Goal: Task Accomplishment & Management: Use online tool/utility

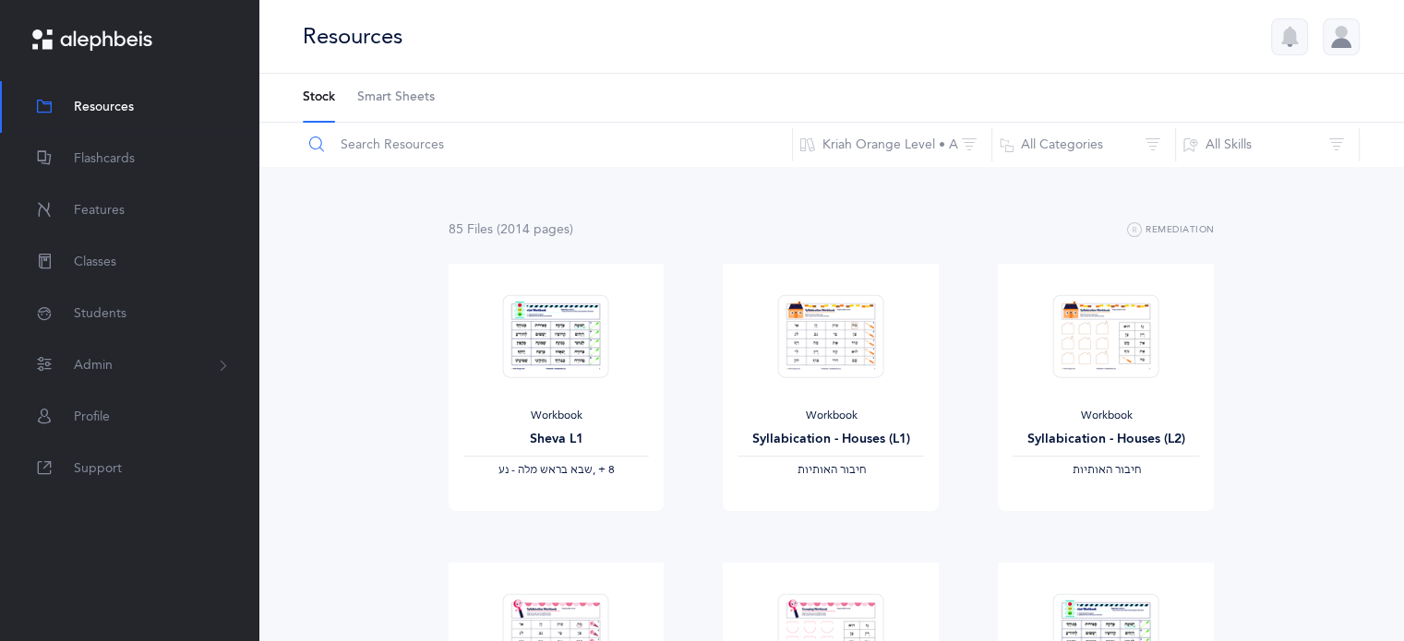
click at [461, 154] on input "text" at bounding box center [547, 145] width 491 height 44
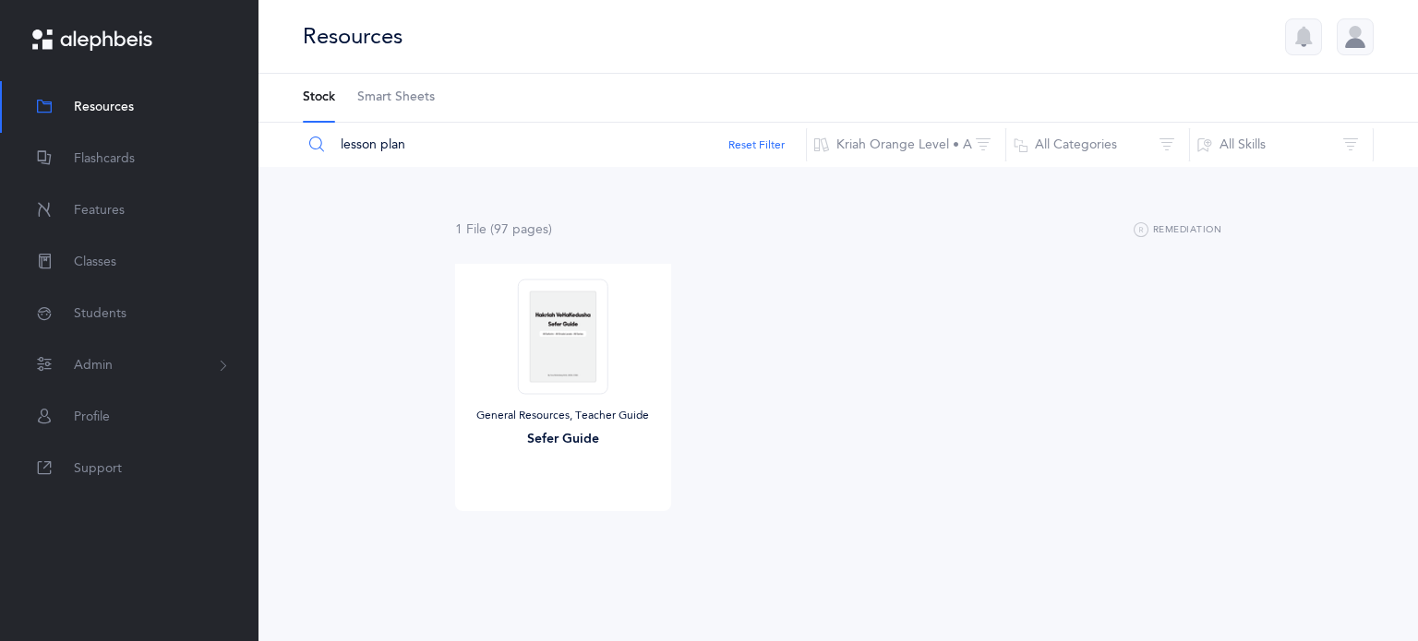
type input "lesson plan"
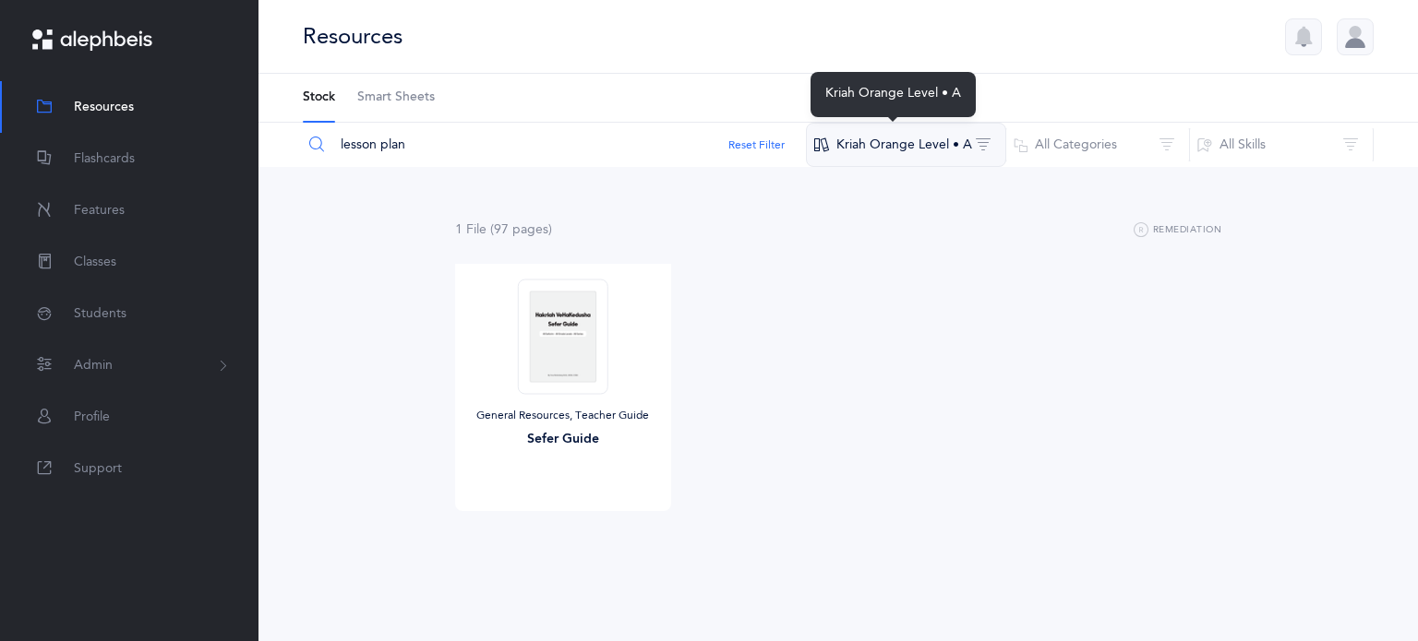
click at [868, 151] on button "Kriah Orange Level • A" at bounding box center [906, 145] width 200 height 44
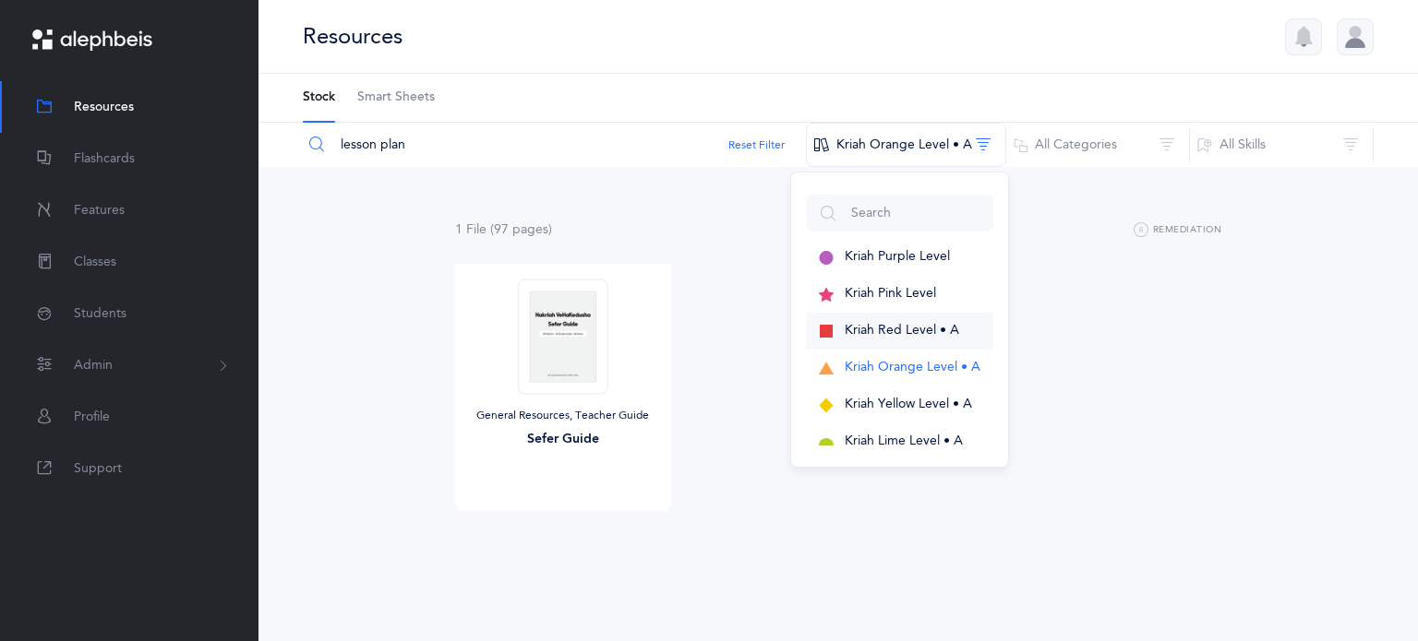
click at [872, 329] on span "Kriah Red Level • A" at bounding box center [901, 330] width 114 height 15
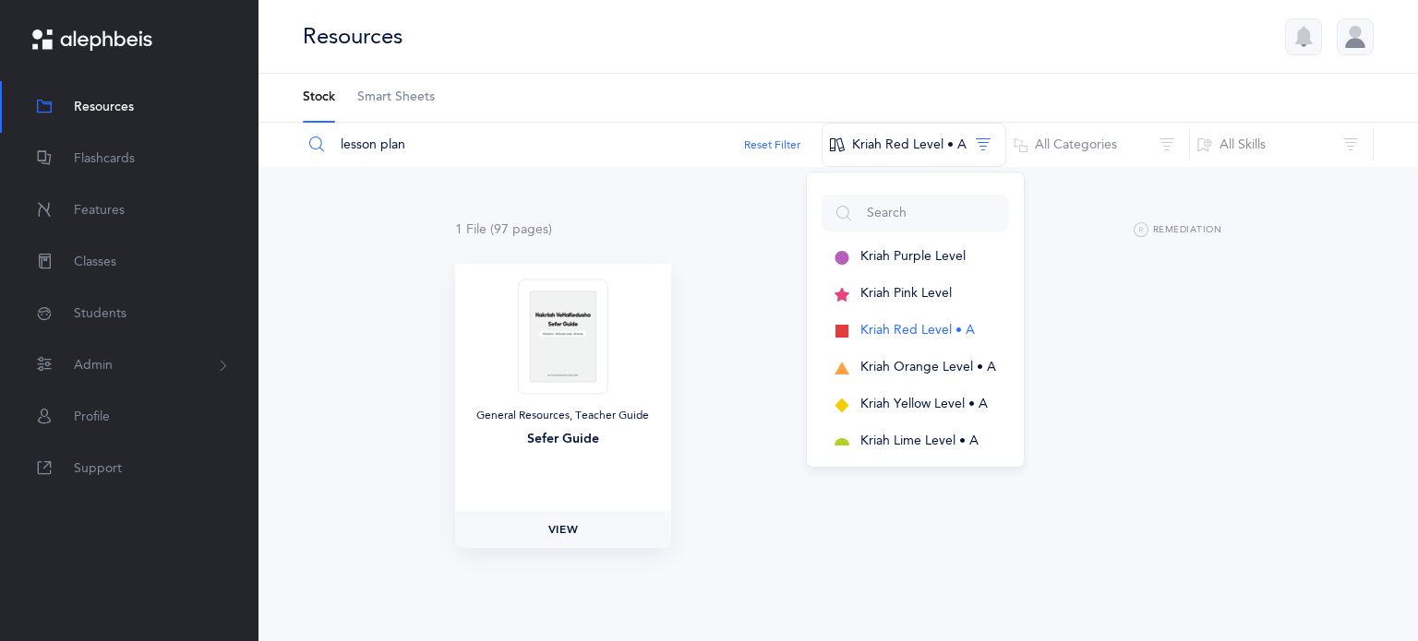
click at [564, 529] on span "View" at bounding box center [563, 529] width 30 height 17
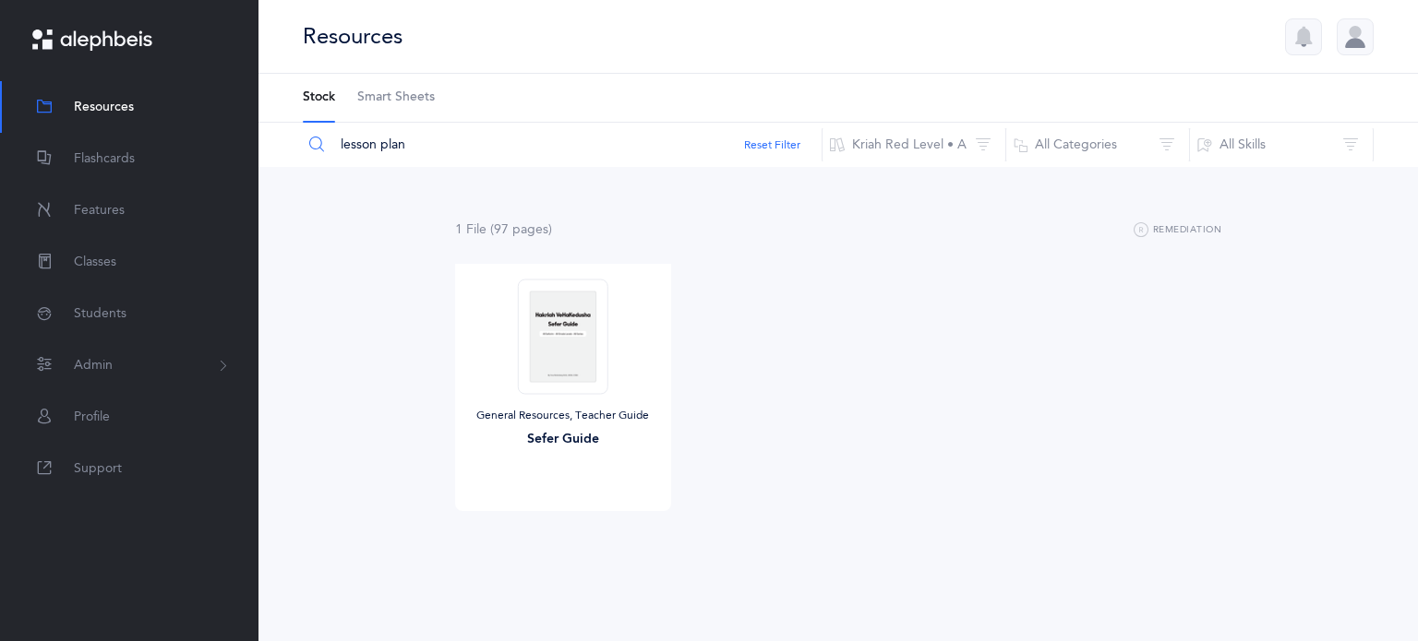
click at [425, 150] on input "lesson plan" at bounding box center [562, 145] width 521 height 44
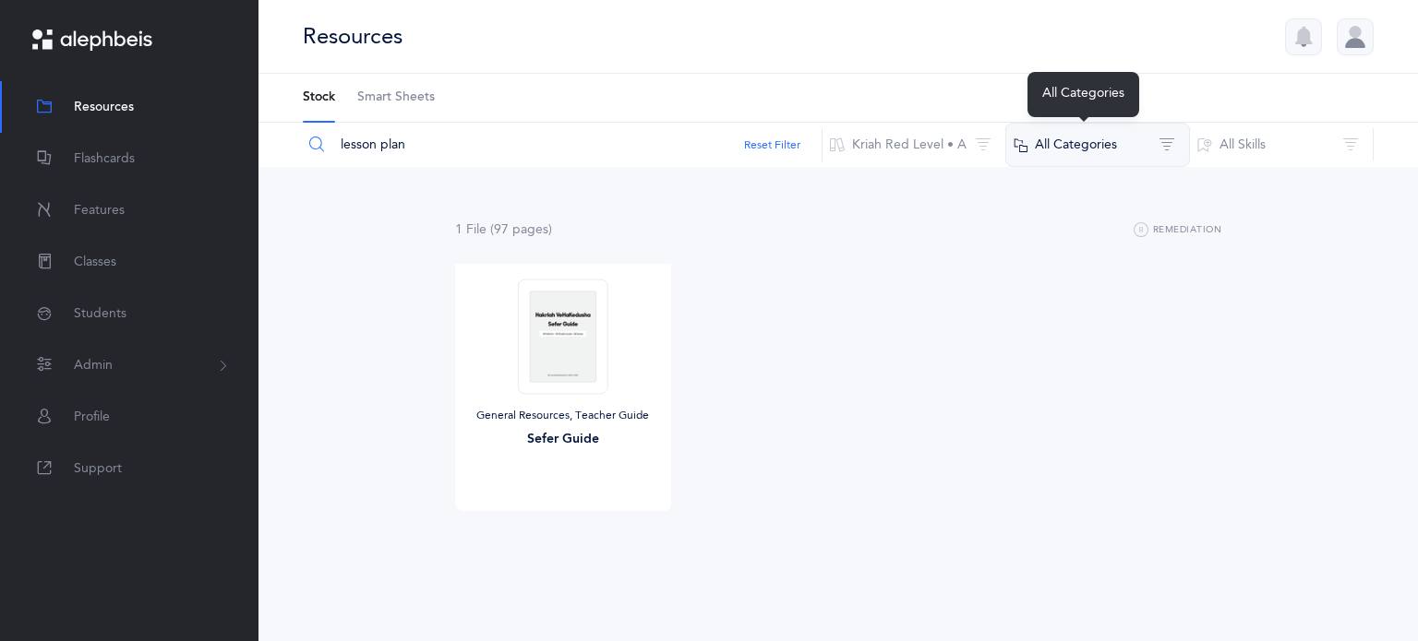
click at [1064, 150] on button "All Categories" at bounding box center [1097, 145] width 185 height 44
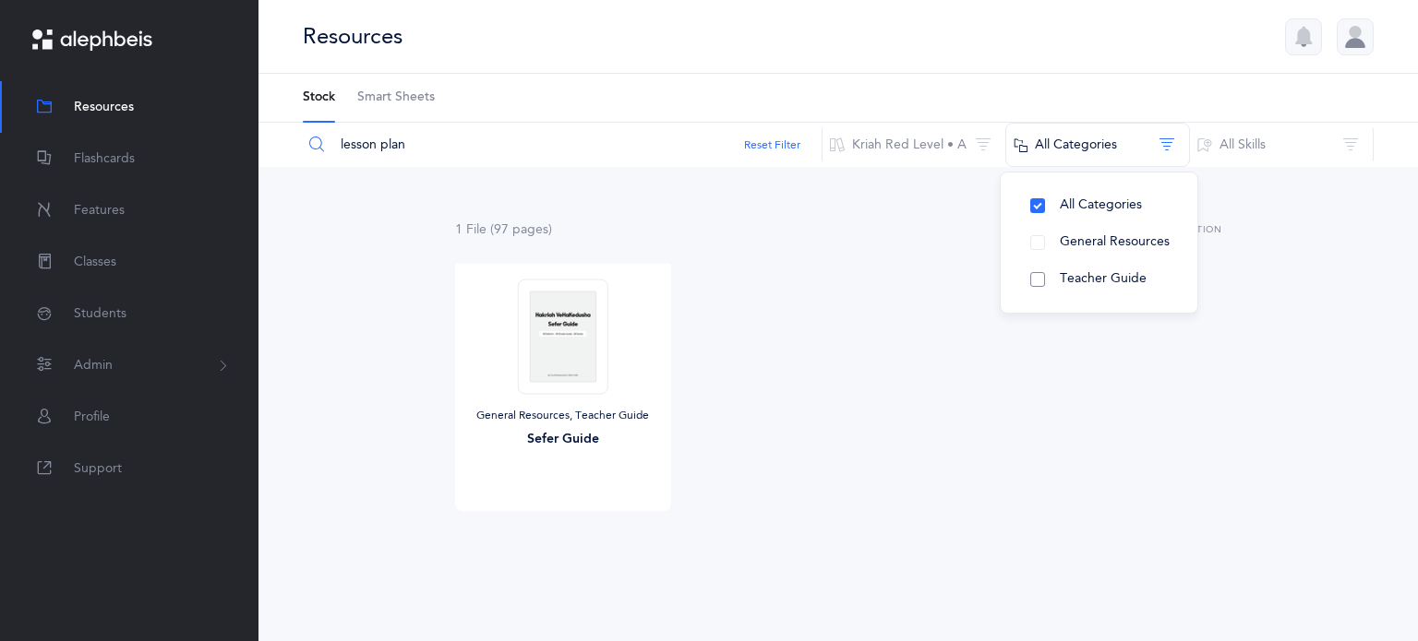
click at [1034, 280] on button "Teacher Guide" at bounding box center [1098, 279] width 167 height 37
click at [948, 405] on div "General Resources, Teacher Guide Sefer Guide View" at bounding box center [837, 413] width 825 height 299
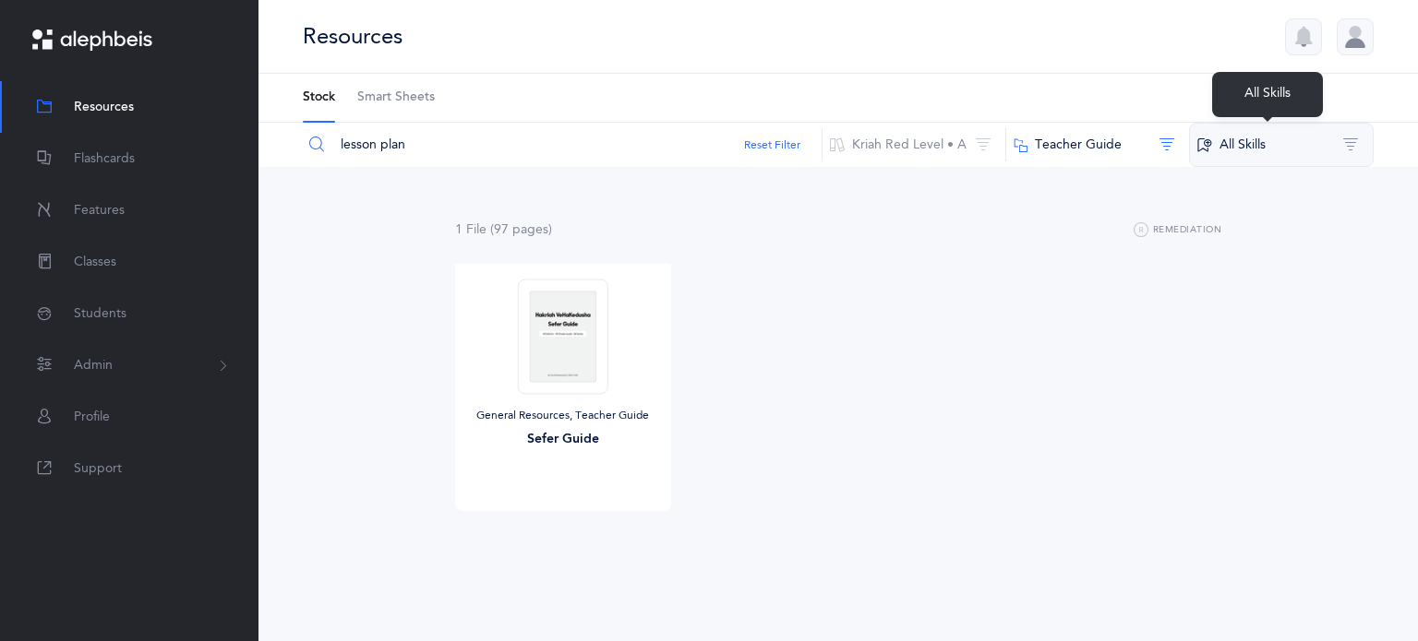
click at [1245, 150] on button "All Skills" at bounding box center [1281, 145] width 185 height 44
click at [904, 293] on div "General Resources, Teacher Guide Sefer Guide View" at bounding box center [837, 413] width 825 height 299
click at [761, 147] on button "Reset Filter" at bounding box center [772, 145] width 56 height 17
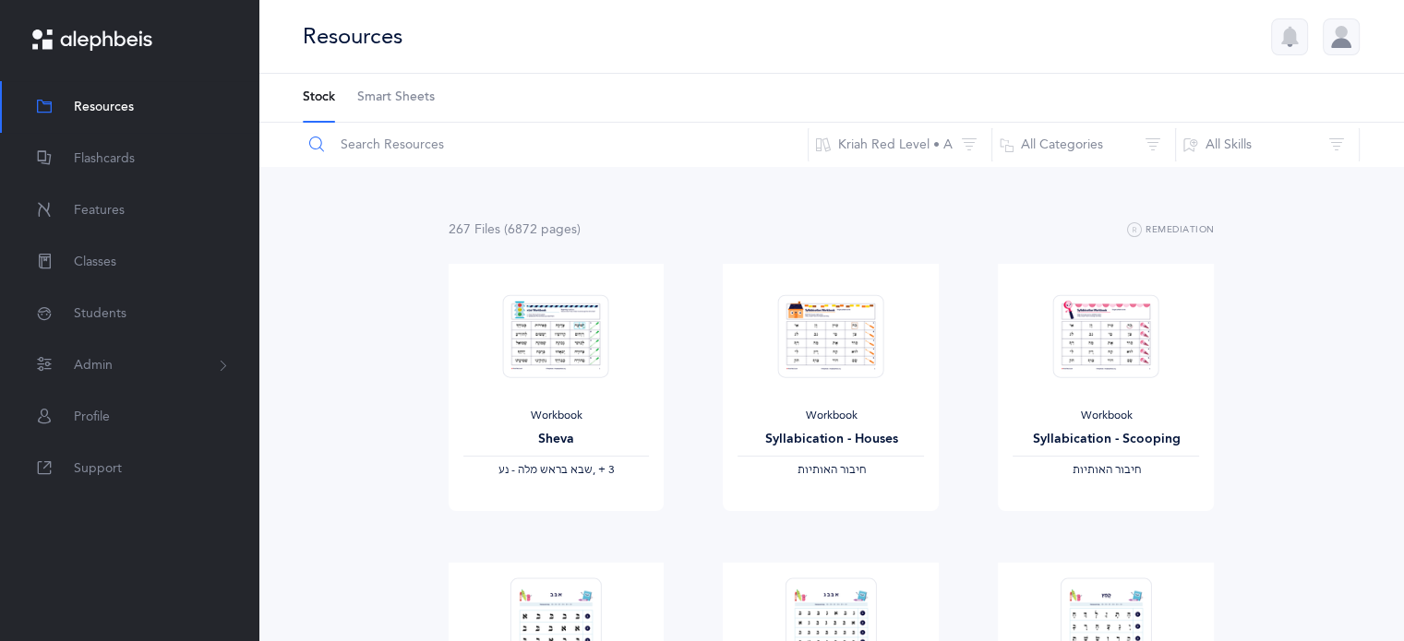
click at [389, 145] on input "text" at bounding box center [555, 145] width 507 height 44
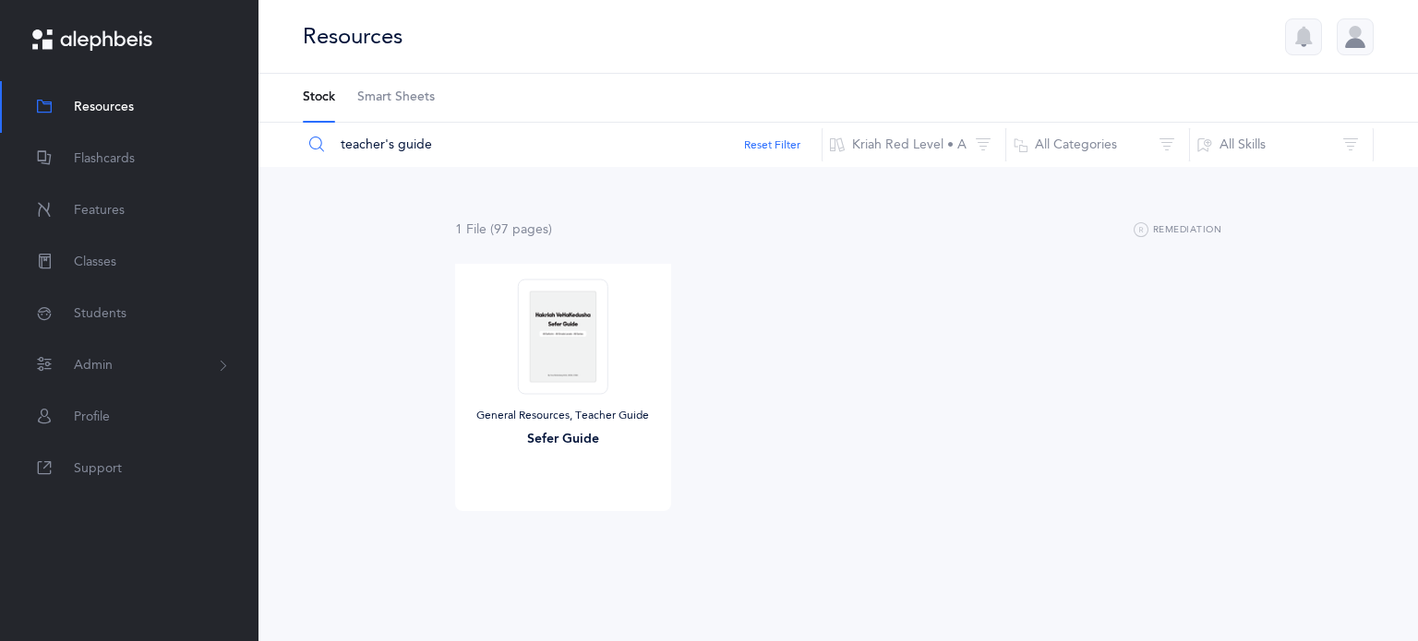
type input "teacher's guide"
click at [569, 530] on span "View" at bounding box center [563, 529] width 30 height 17
click at [135, 365] on button "Admin" at bounding box center [129, 366] width 258 height 52
click at [114, 411] on li "Staff Staff" at bounding box center [129, 406] width 258 height 22
click at [98, 413] on link "Staff" at bounding box center [94, 407] width 41 height 15
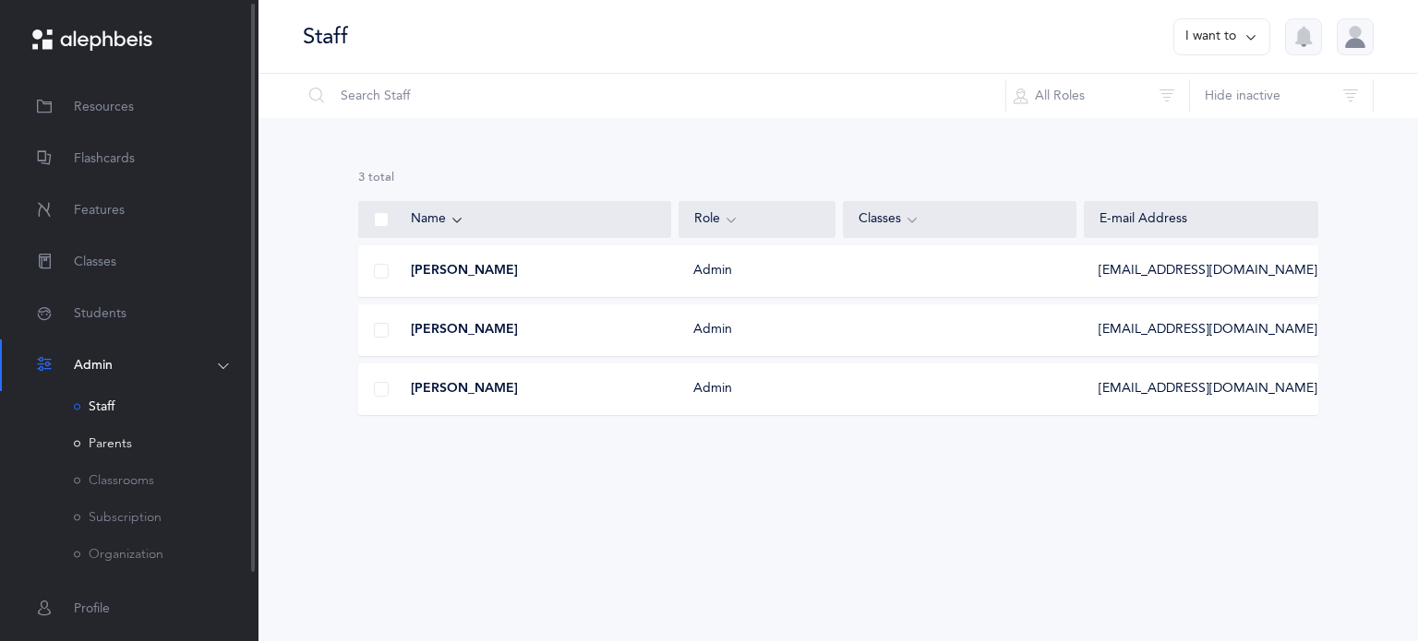
click at [106, 447] on link "Parents" at bounding box center [103, 444] width 58 height 15
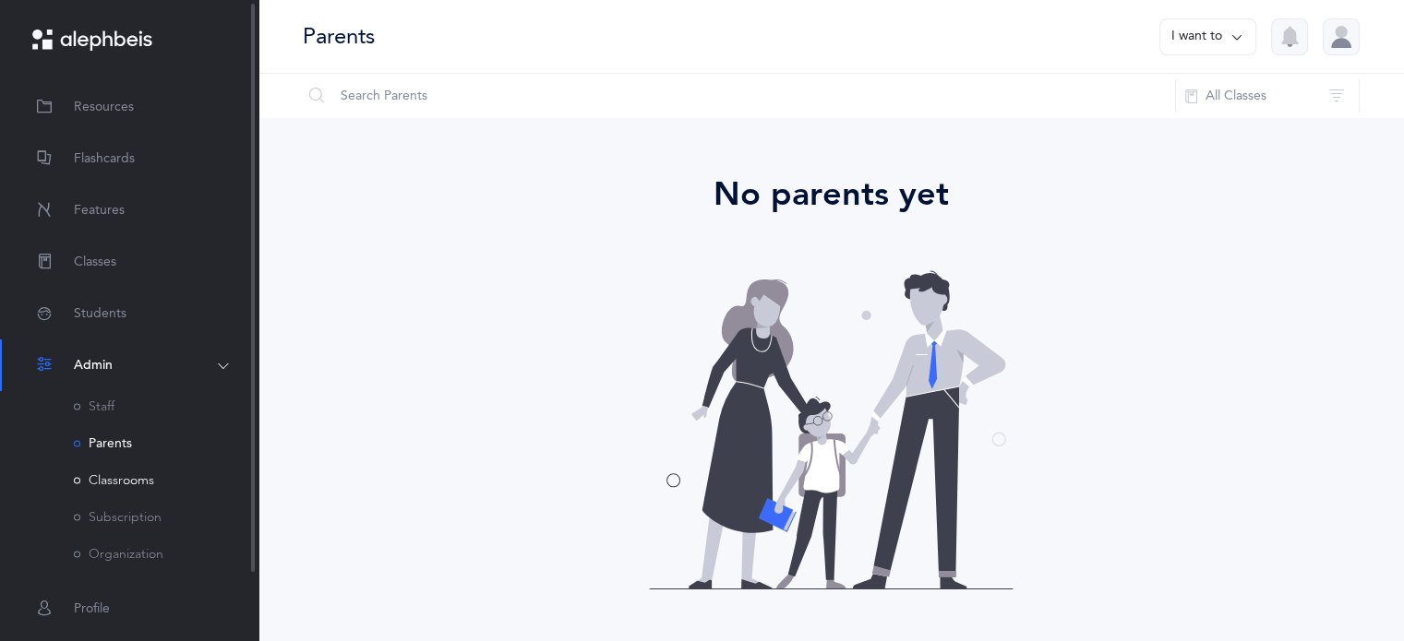
click at [106, 480] on link "Classrooms" at bounding box center [114, 480] width 80 height 15
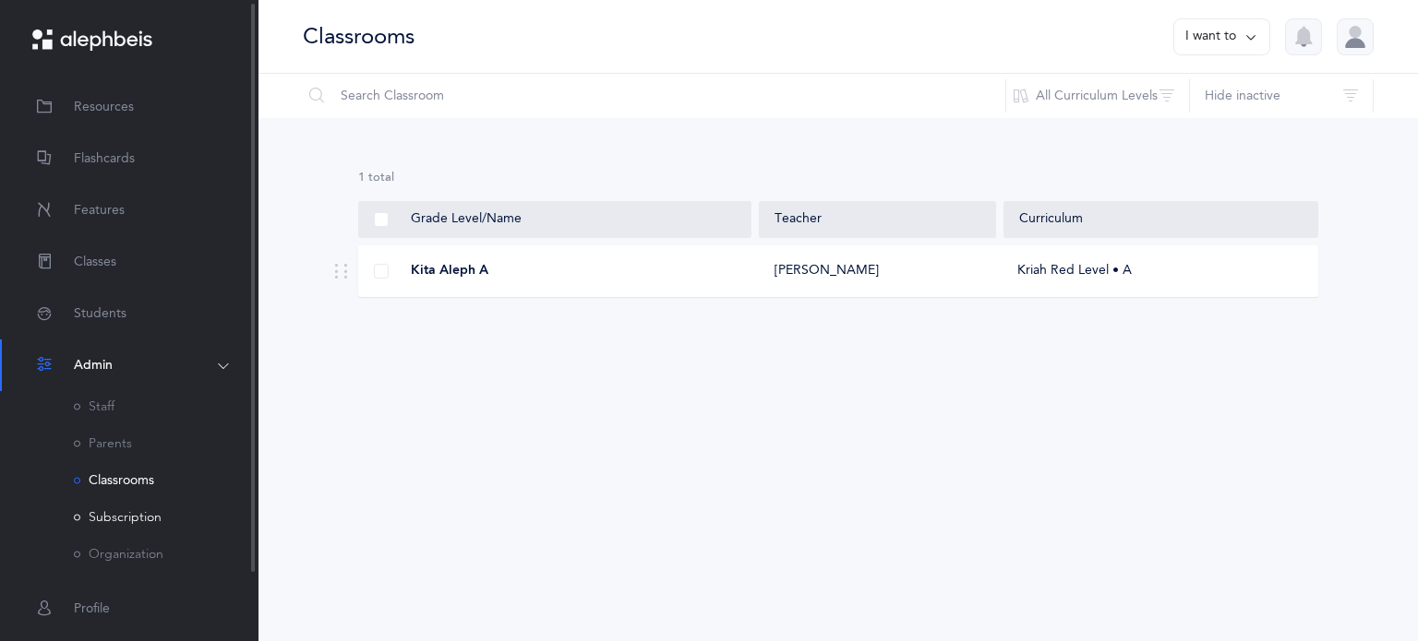
click at [109, 520] on link "Subscription" at bounding box center [118, 517] width 88 height 15
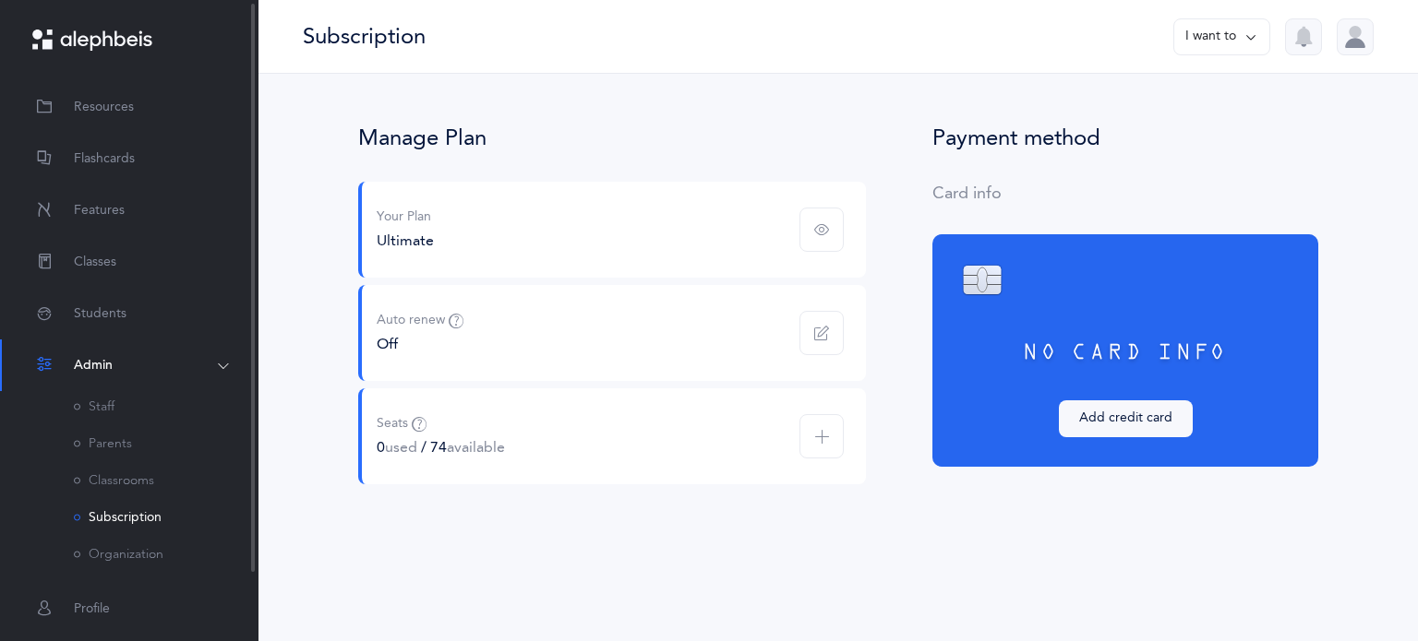
click at [226, 368] on button "Admin" at bounding box center [129, 366] width 258 height 52
click at [106, 465] on span "Support" at bounding box center [98, 469] width 48 height 19
click at [76, 106] on span "Resources" at bounding box center [104, 107] width 60 height 19
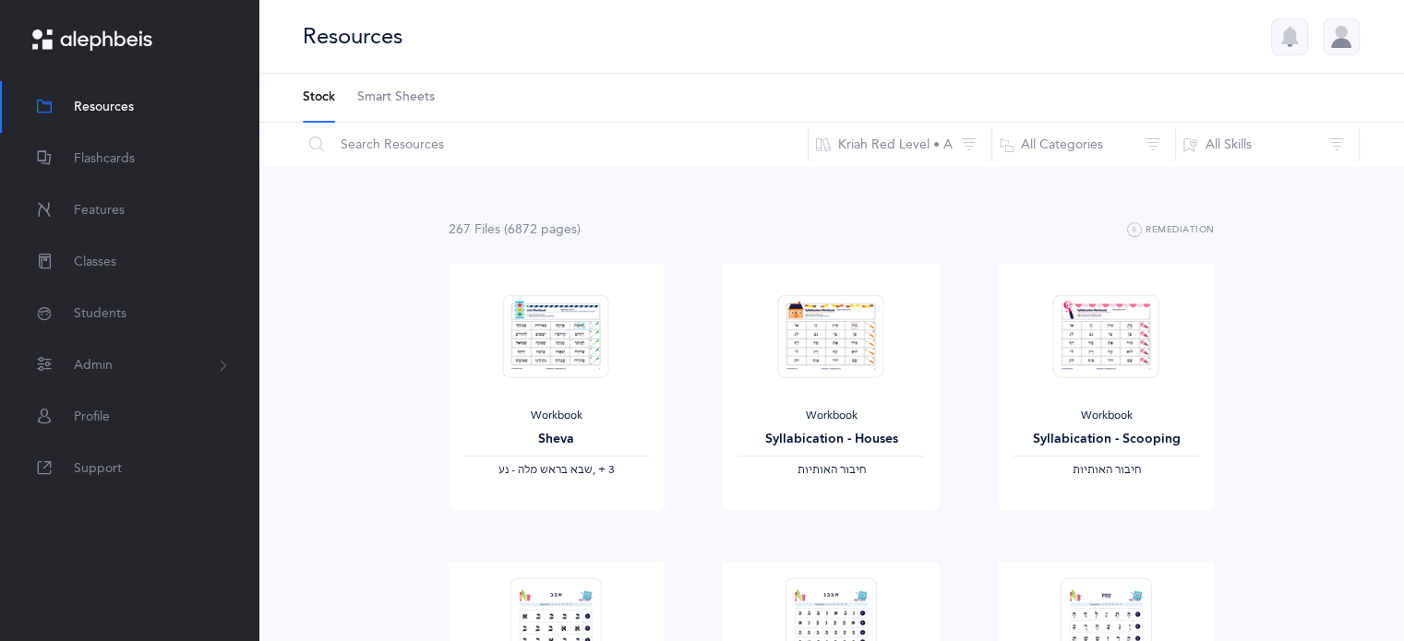
click at [384, 99] on span "Smart Sheets" at bounding box center [396, 98] width 78 height 18
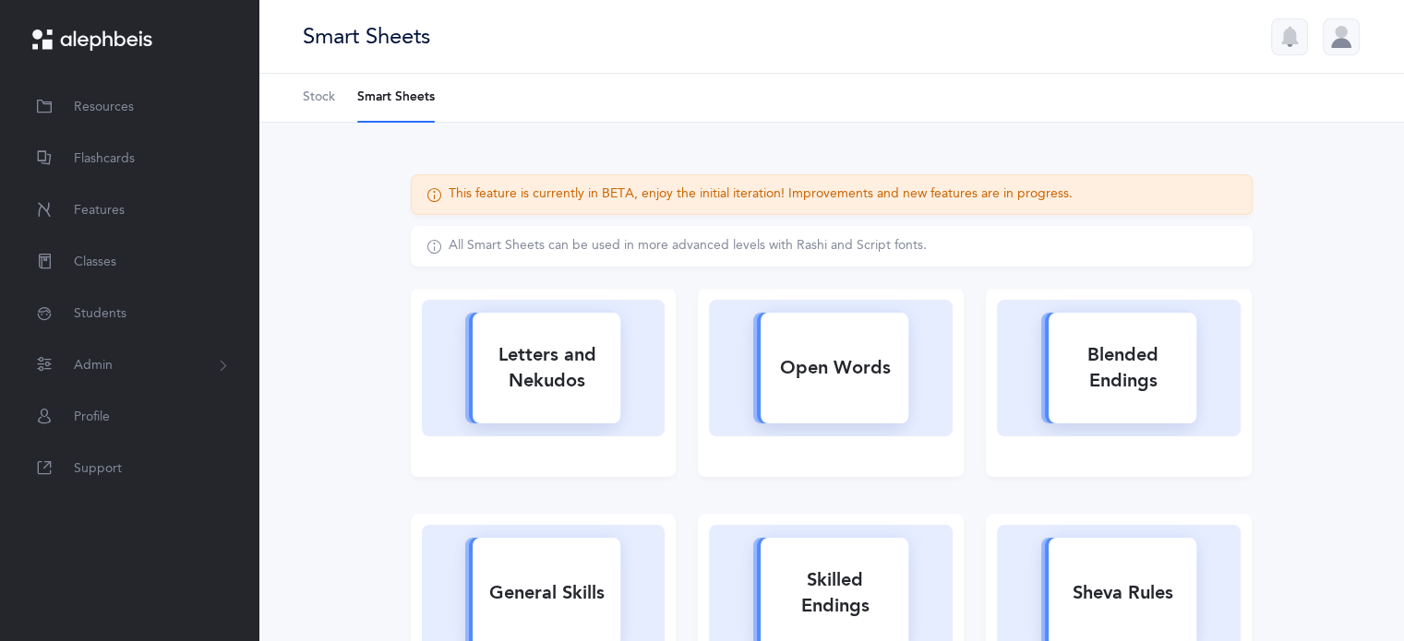
click at [548, 369] on div "Letters and Nekudos" at bounding box center [547, 368] width 148 height 74
select select
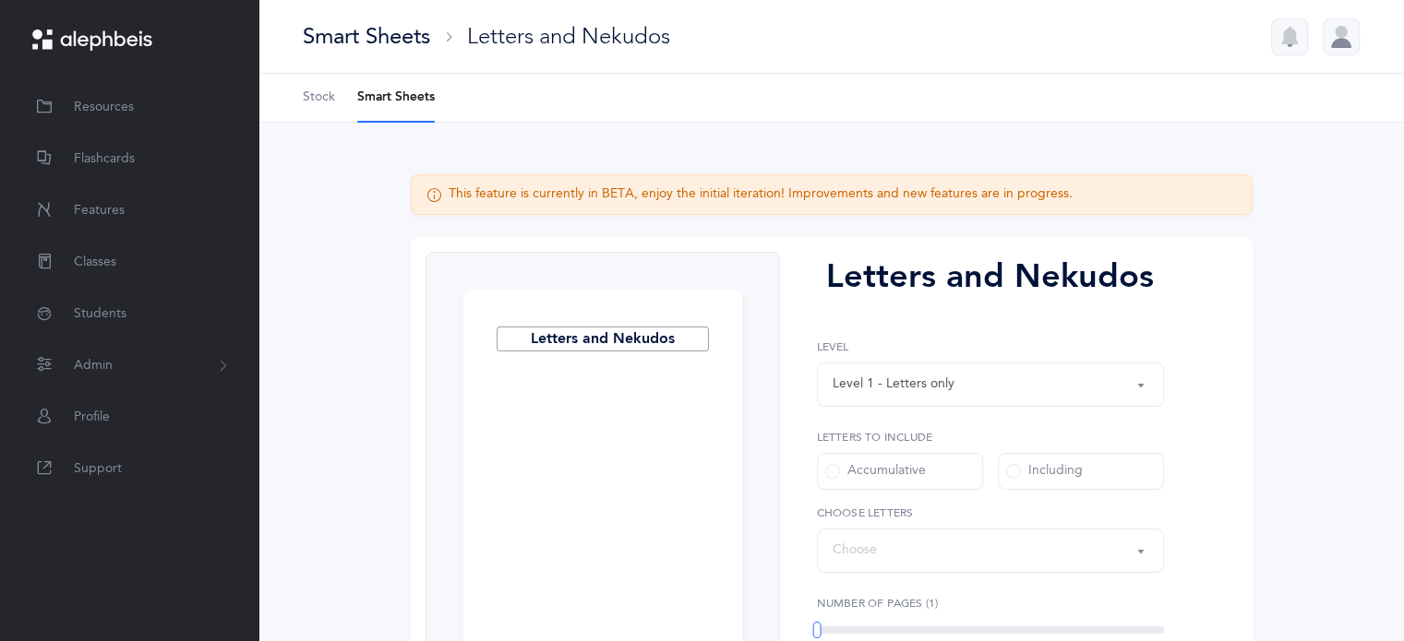
select select "27"
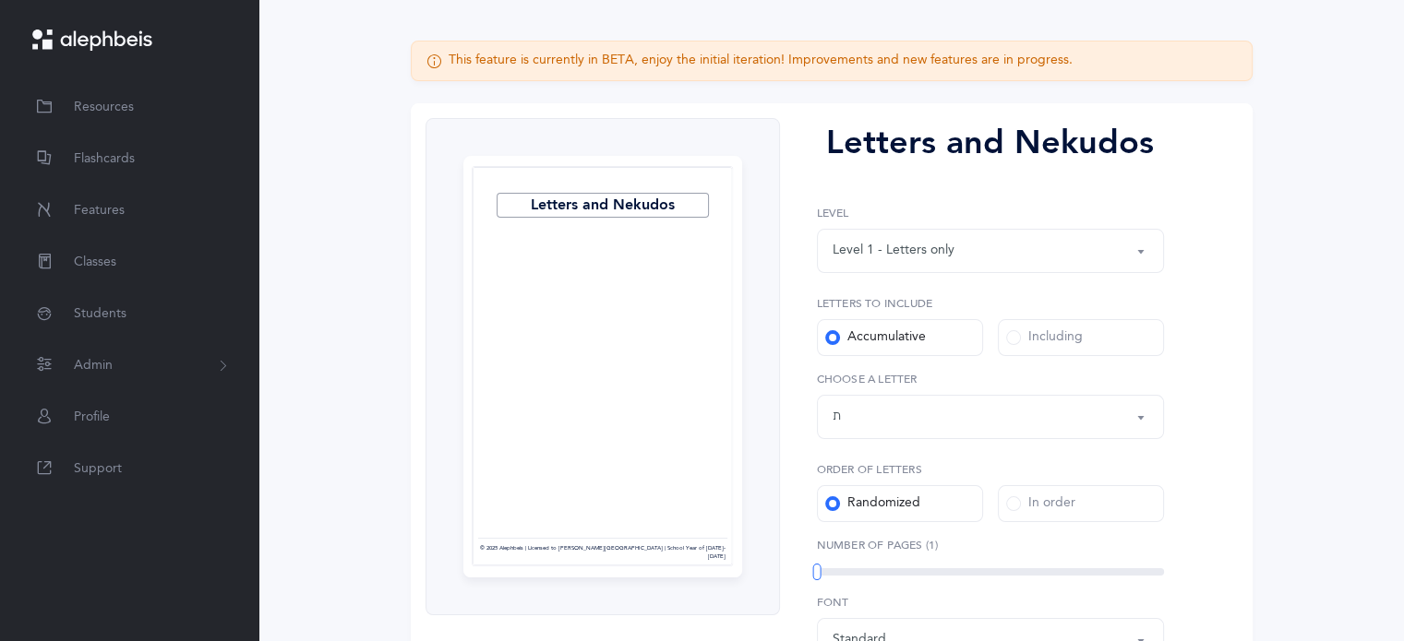
scroll to position [145, 0]
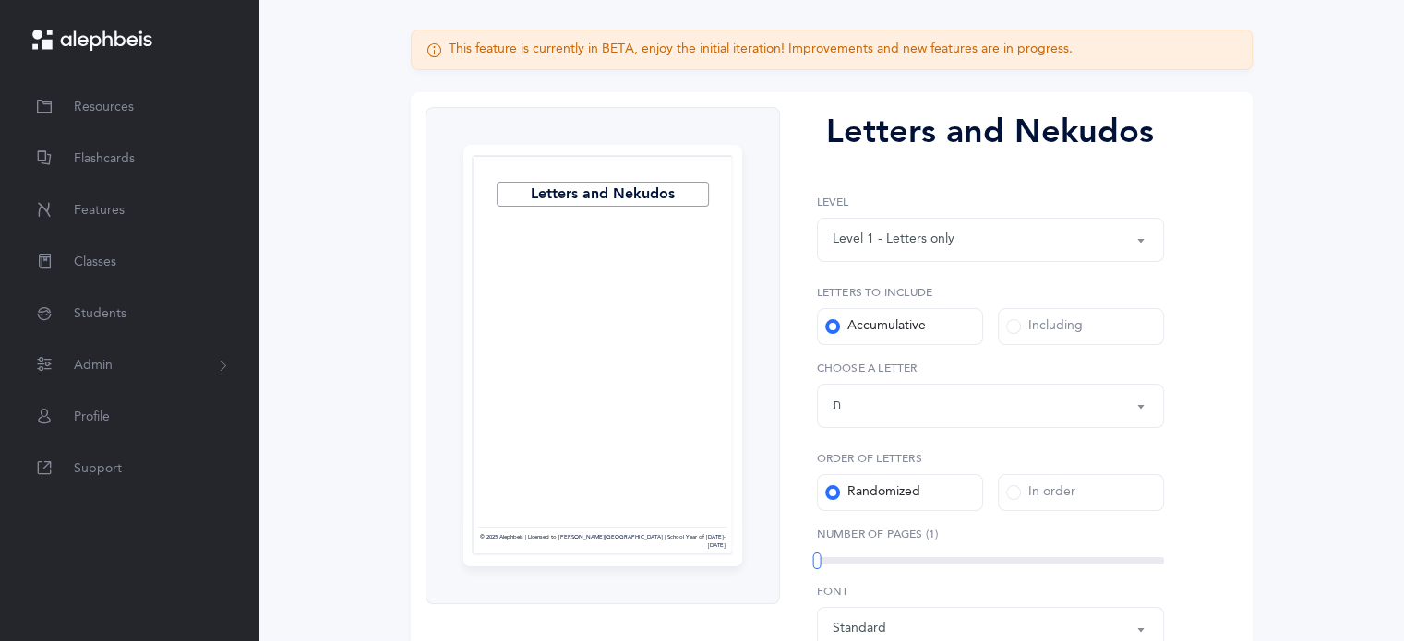
click at [1073, 240] on div "Level 1 - Letters only" at bounding box center [990, 239] width 316 height 31
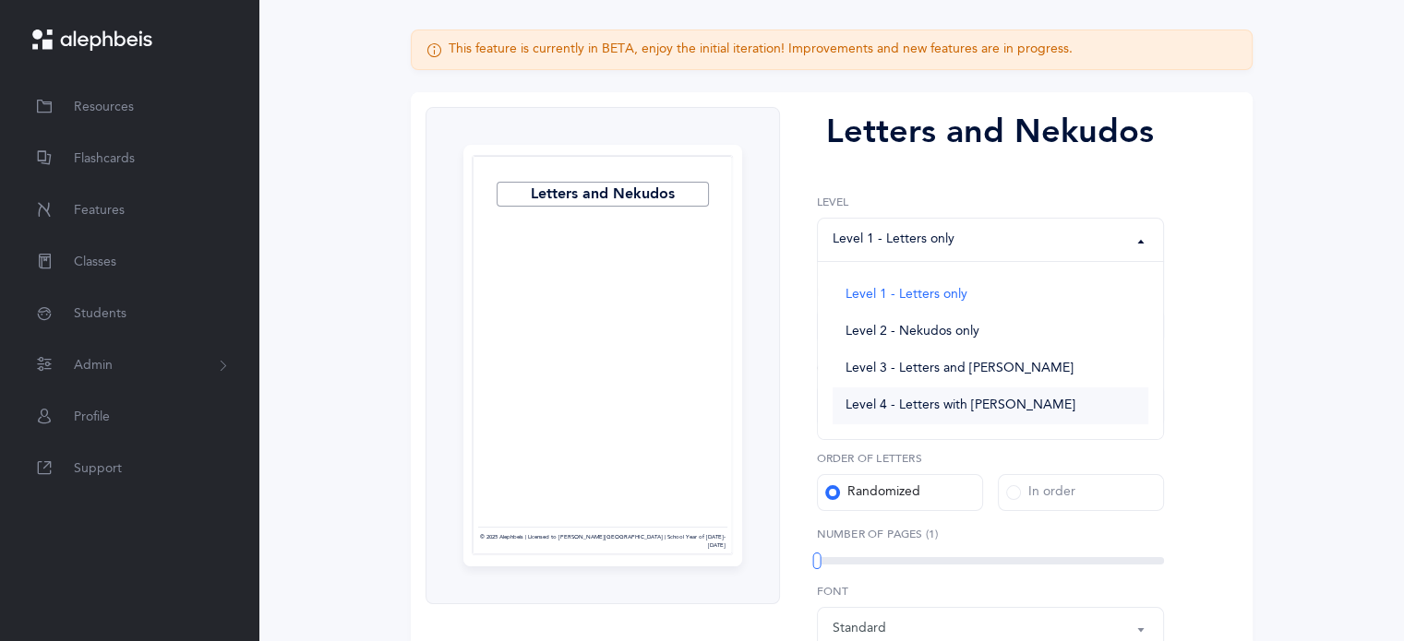
click at [974, 408] on span "Level 4 - Letters with Nekudos" at bounding box center [960, 406] width 230 height 17
select select "4"
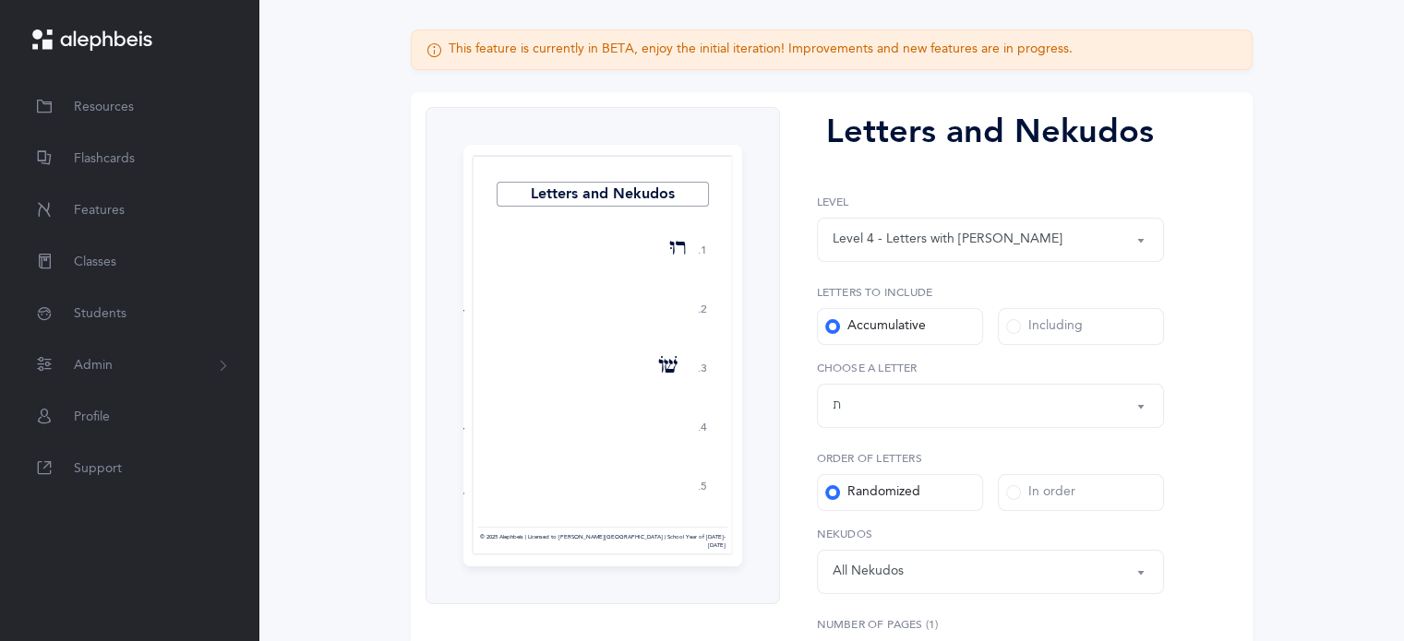
click at [1014, 326] on span at bounding box center [1013, 326] width 15 height 15
click at [0, 0] on input "Including" at bounding box center [0, 0] width 0 height 0
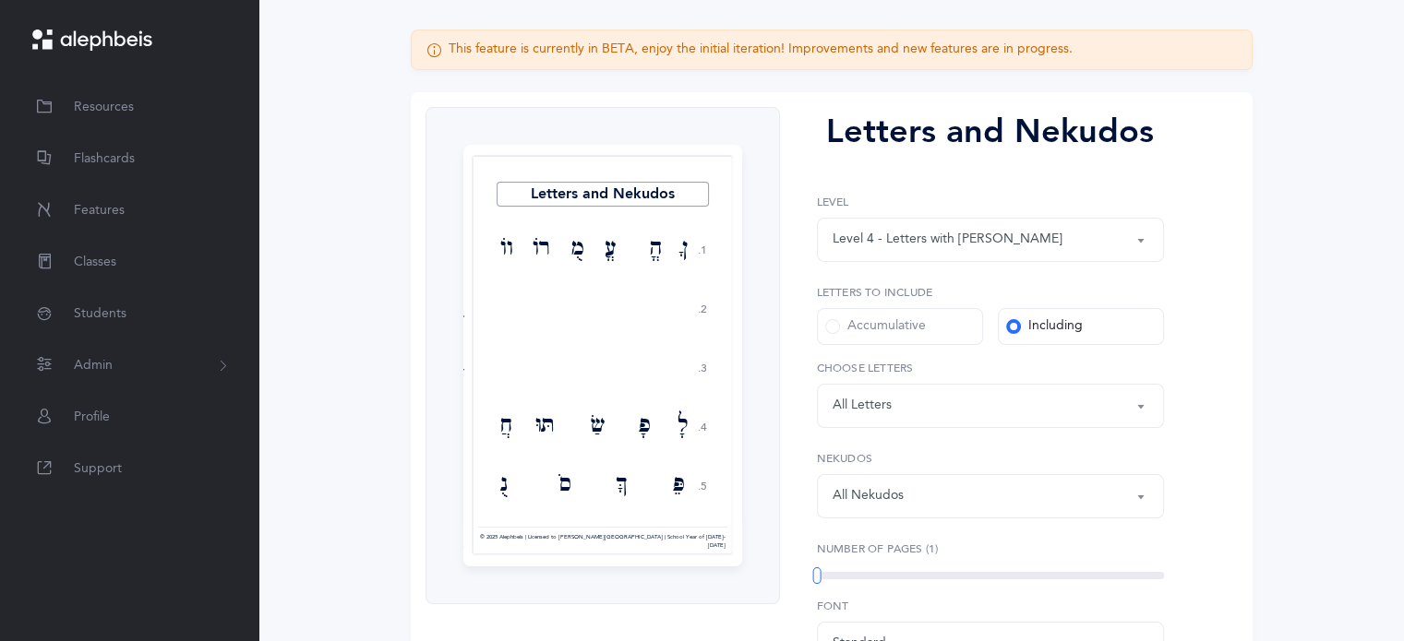
click at [943, 415] on div "Letters: All Letters" at bounding box center [990, 405] width 316 height 31
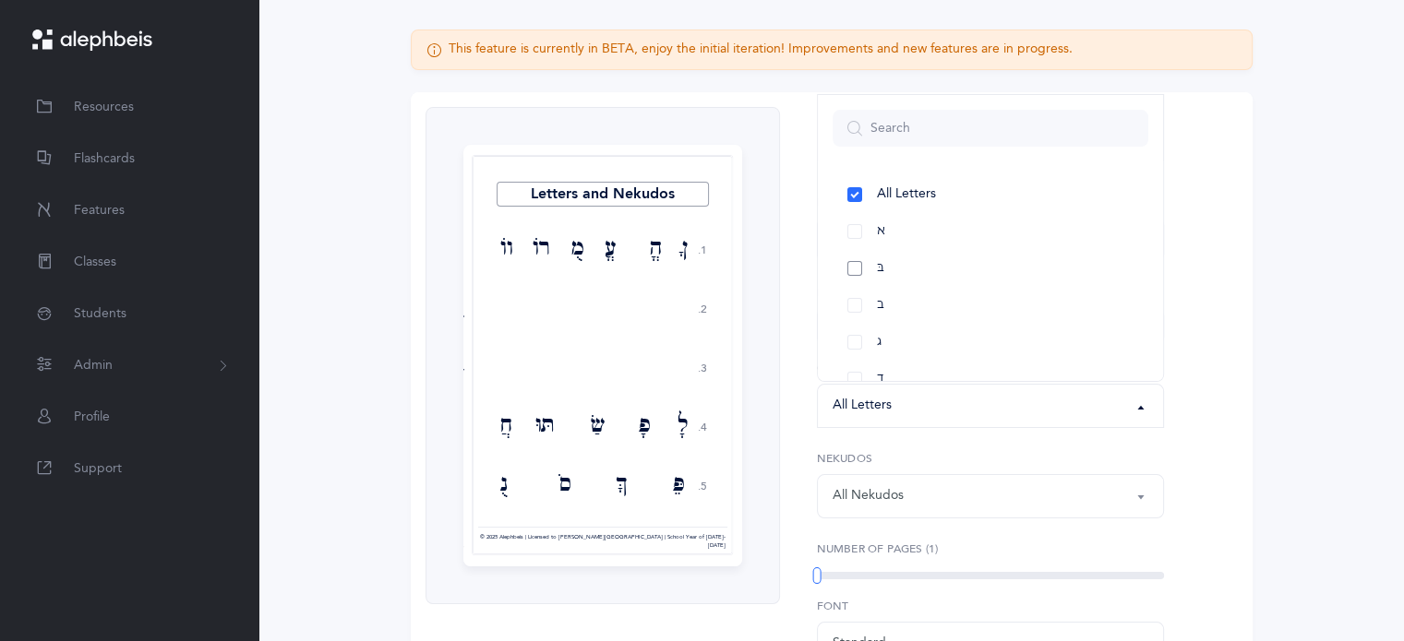
click at [855, 271] on link "בּ" at bounding box center [990, 268] width 316 height 37
select select "81"
click at [855, 305] on link "ב" at bounding box center [990, 305] width 316 height 37
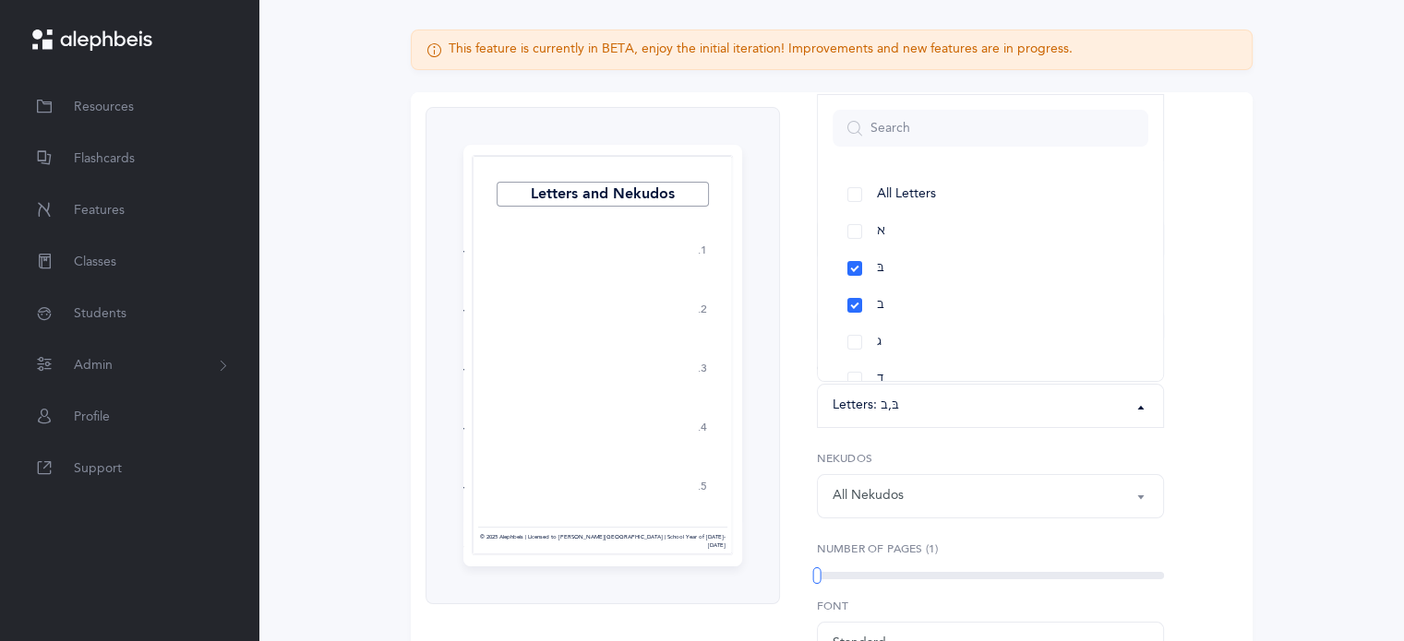
click at [1119, 499] on div "All Nekudos" at bounding box center [990, 496] width 316 height 31
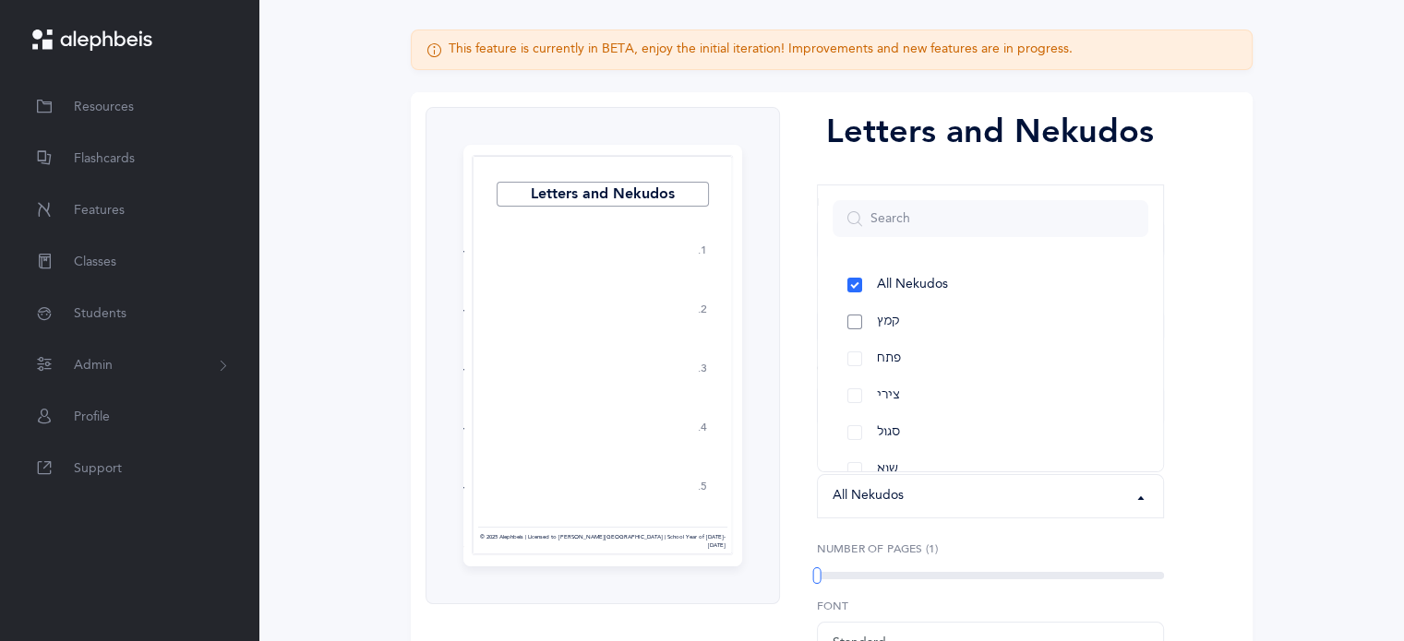
click at [852, 324] on link "קמץ" at bounding box center [990, 322] width 316 height 37
select select "28"
click at [853, 364] on link "פתח" at bounding box center [990, 359] width 316 height 37
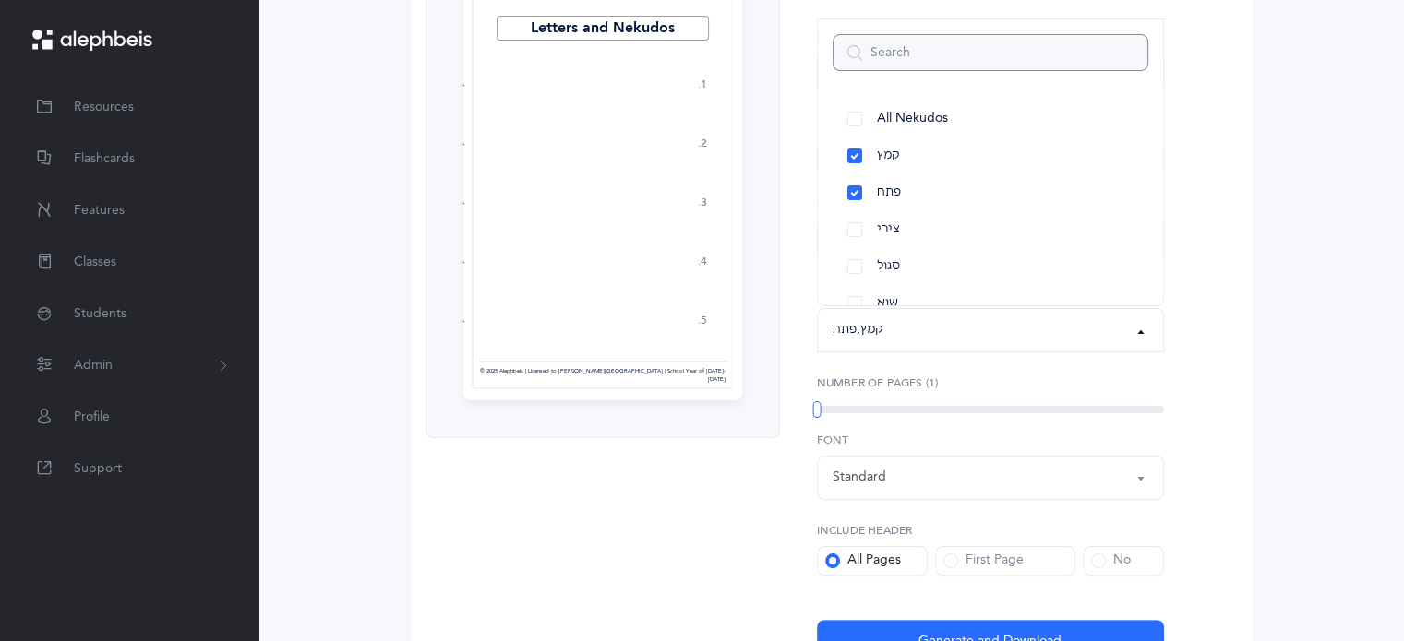
scroll to position [343, 0]
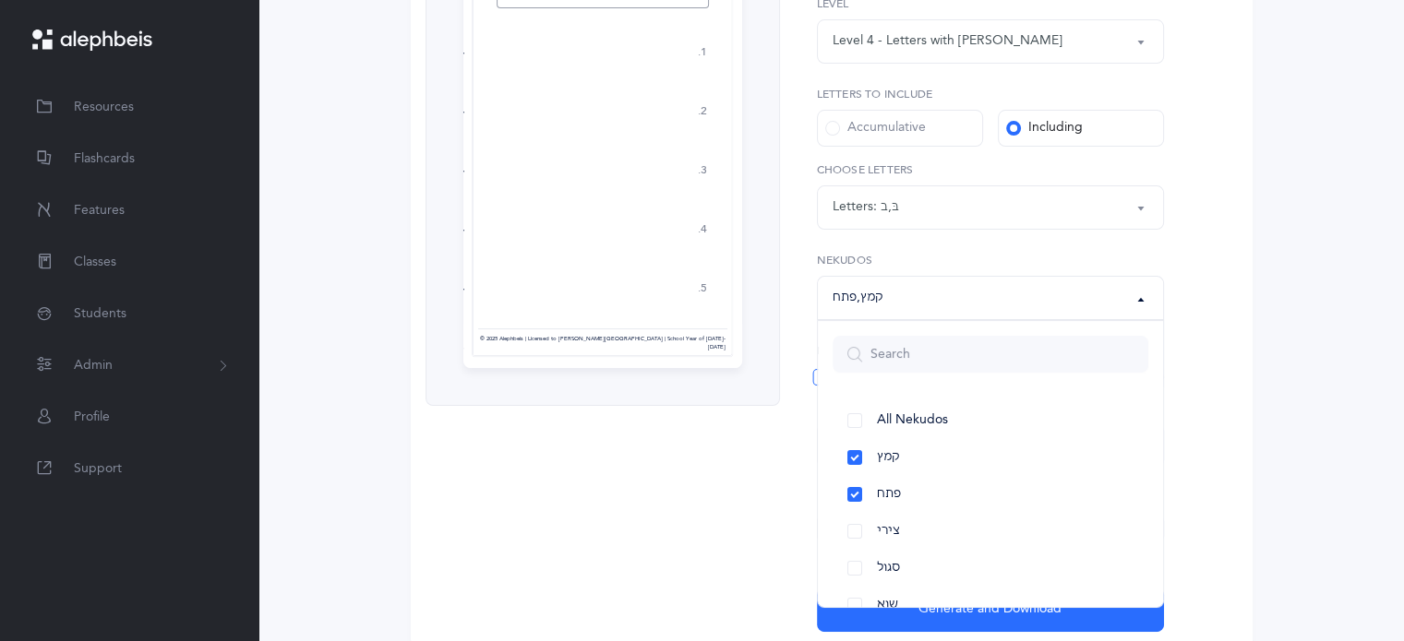
click at [1307, 389] on div "This feature is currently in BETA, enjoy the initial iteration! Improvements an…" at bounding box center [832, 239] width 960 height 816
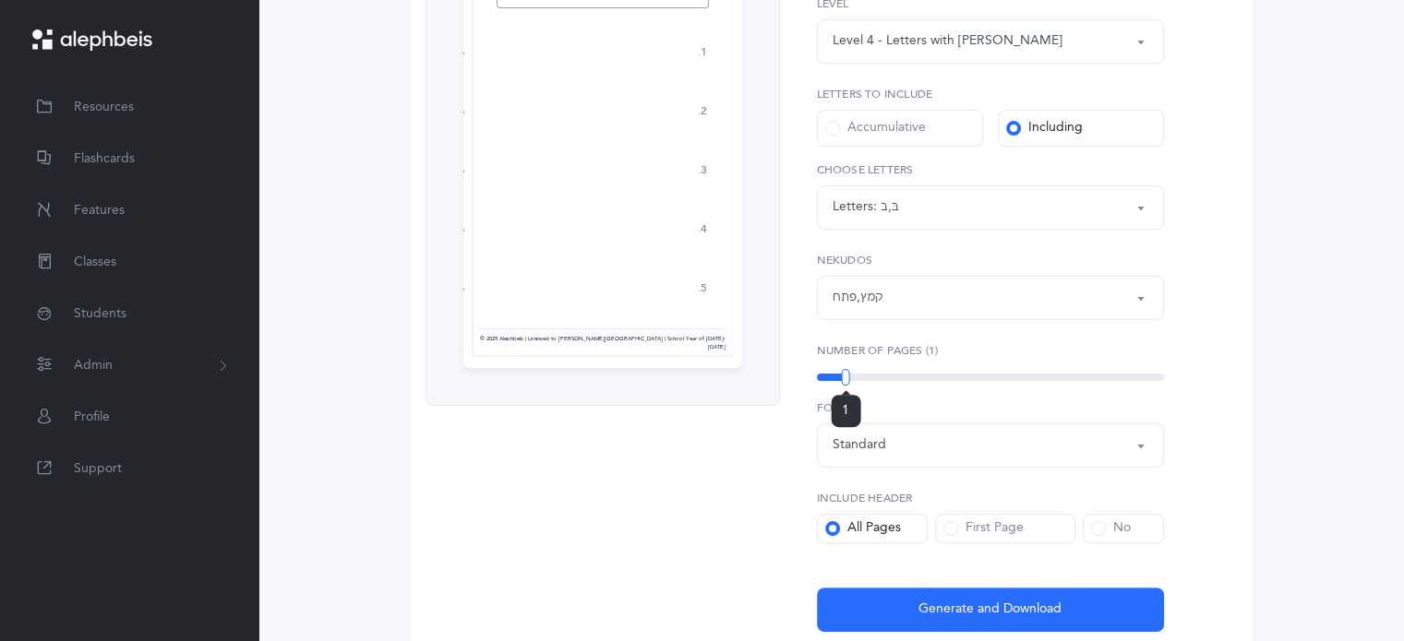
drag, startPoint x: 814, startPoint y: 378, endPoint x: 845, endPoint y: 379, distance: 31.4
click at [845, 379] on div at bounding box center [846, 377] width 8 height 17
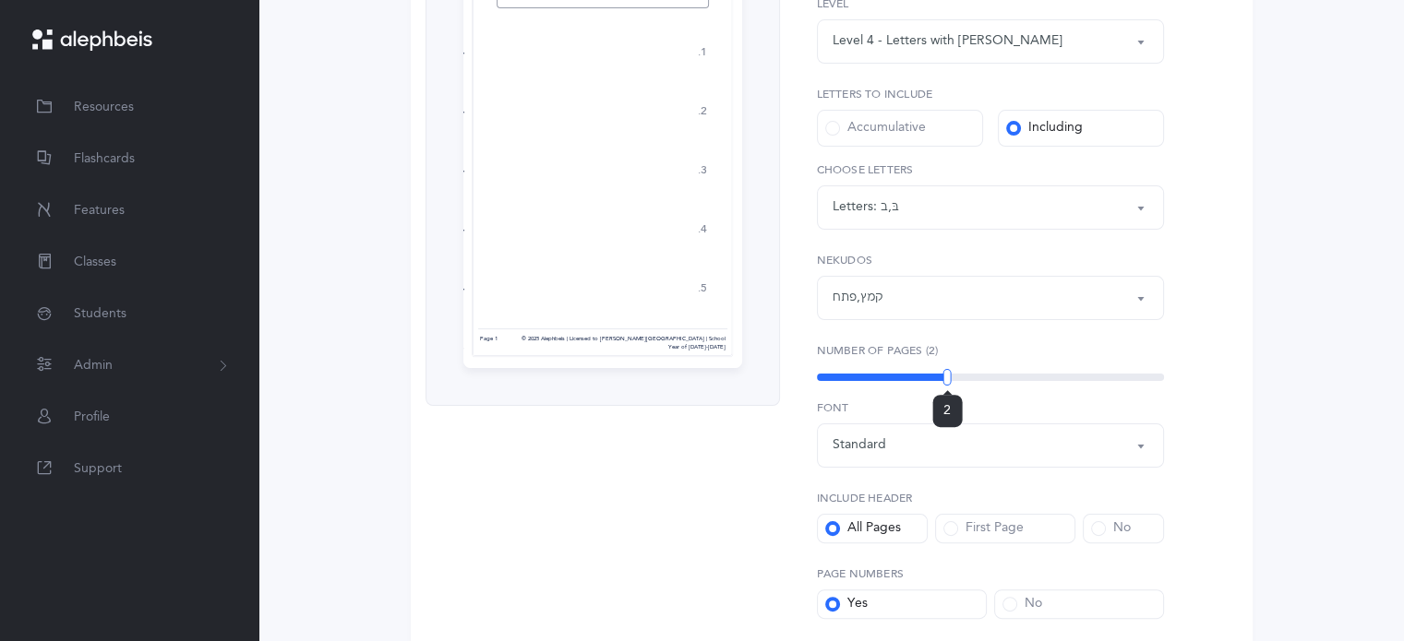
drag, startPoint x: 816, startPoint y: 376, endPoint x: 952, endPoint y: 383, distance: 136.8
click at [952, 383] on div at bounding box center [947, 377] width 8 height 17
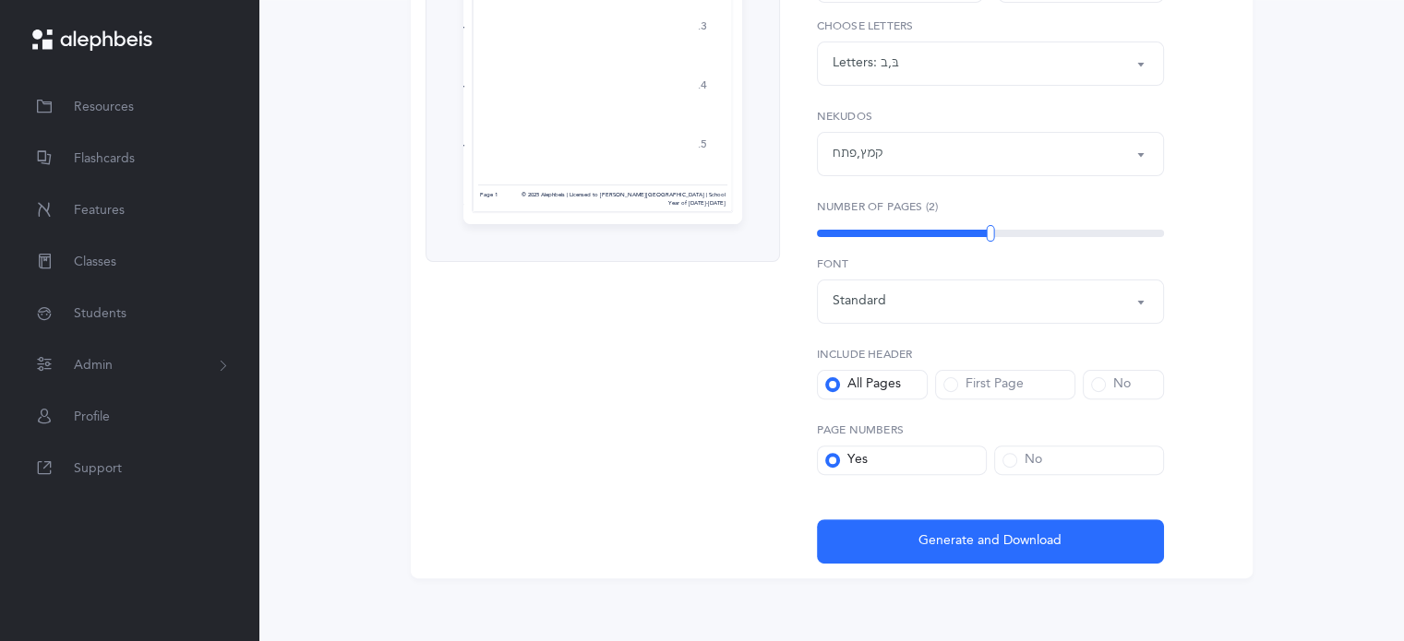
scroll to position [497, 0]
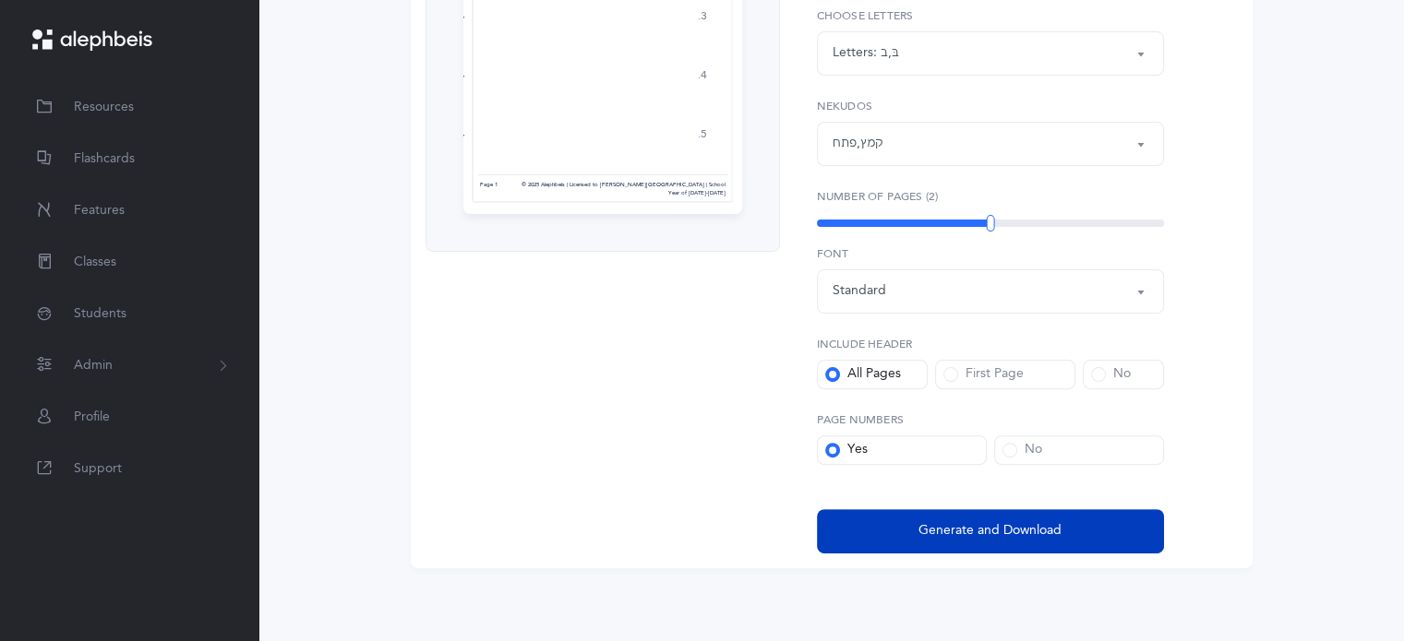
click at [948, 531] on span "Generate and Download" at bounding box center [989, 530] width 143 height 19
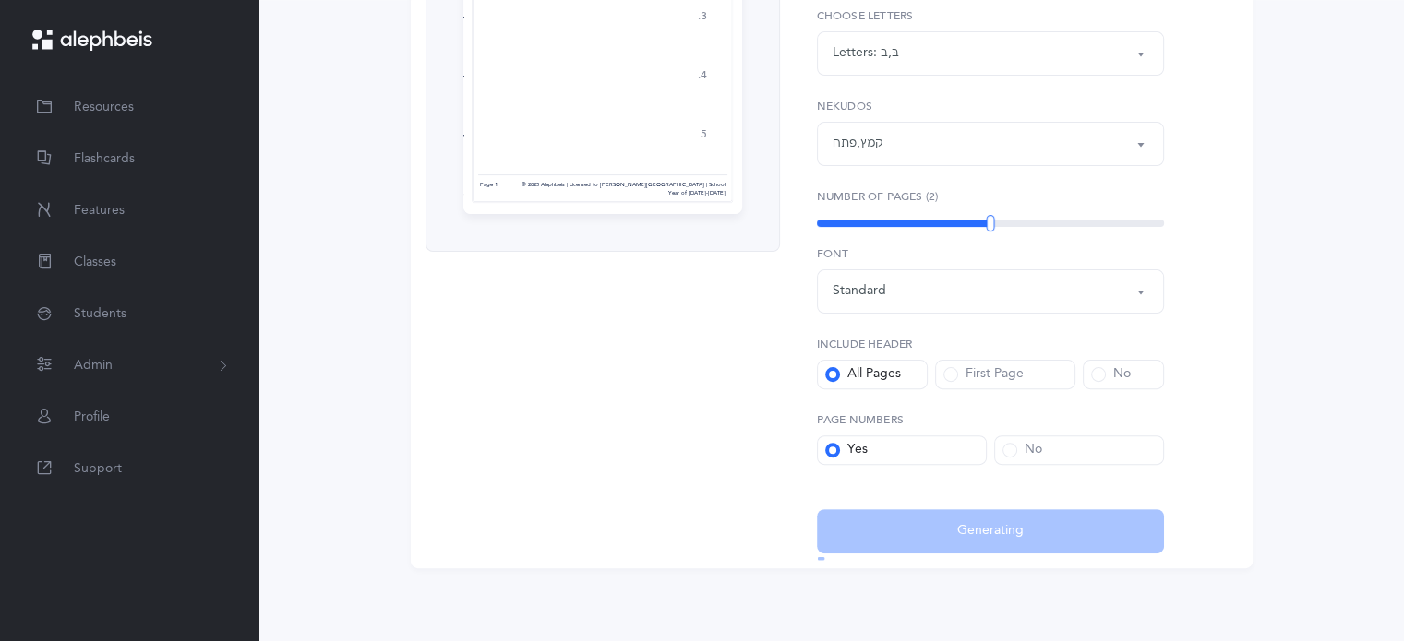
select select "4"
select select "81"
select select "28"
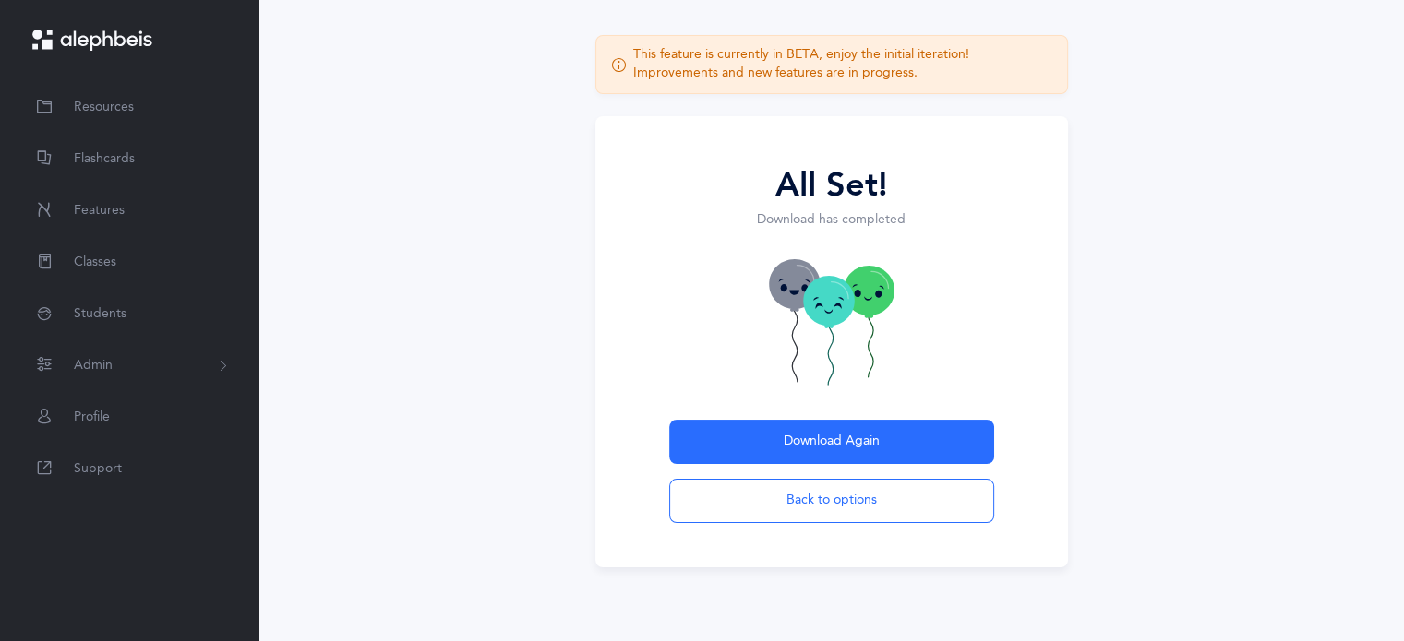
scroll to position [90, 0]
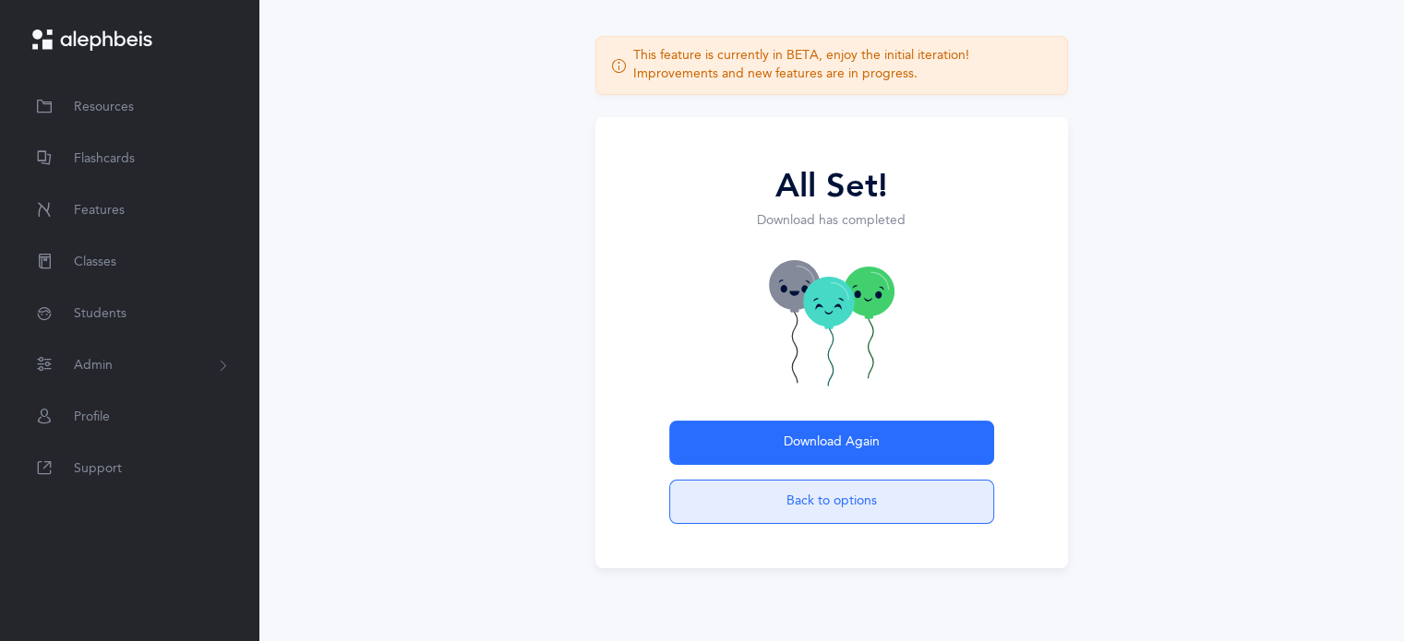
click at [814, 512] on button "Back to options" at bounding box center [831, 502] width 325 height 44
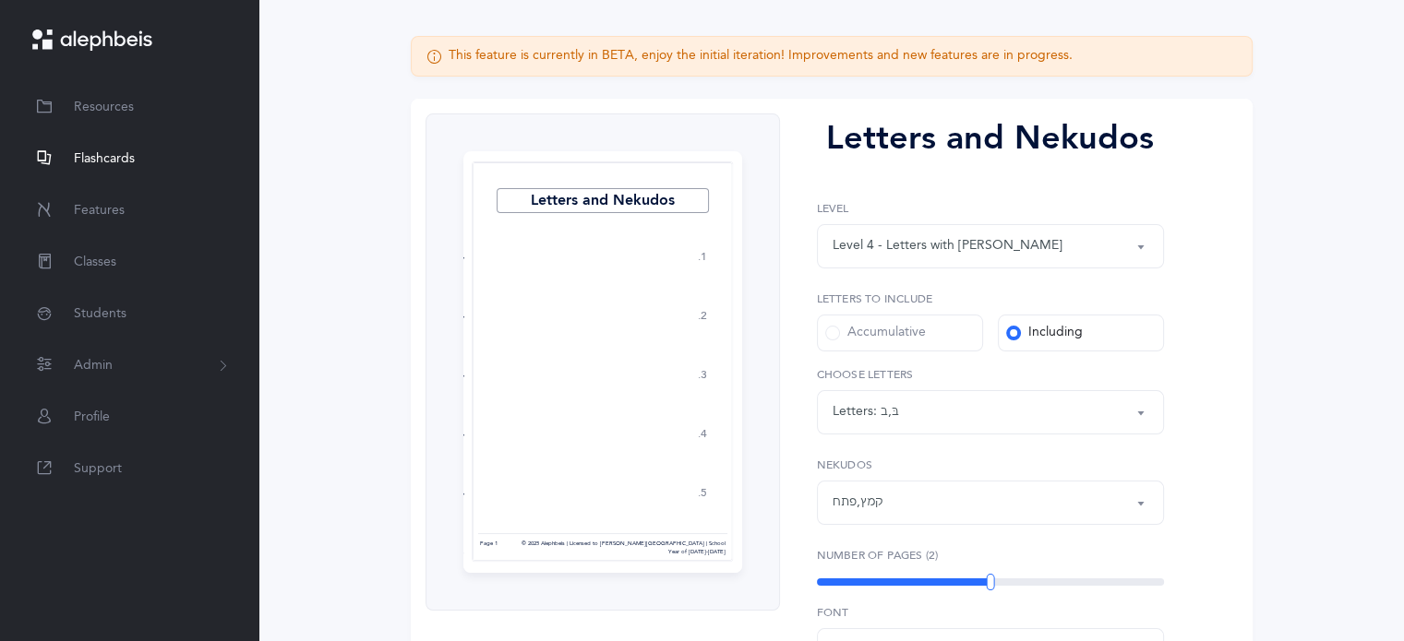
click at [115, 160] on span "Flashcards" at bounding box center [104, 159] width 61 height 19
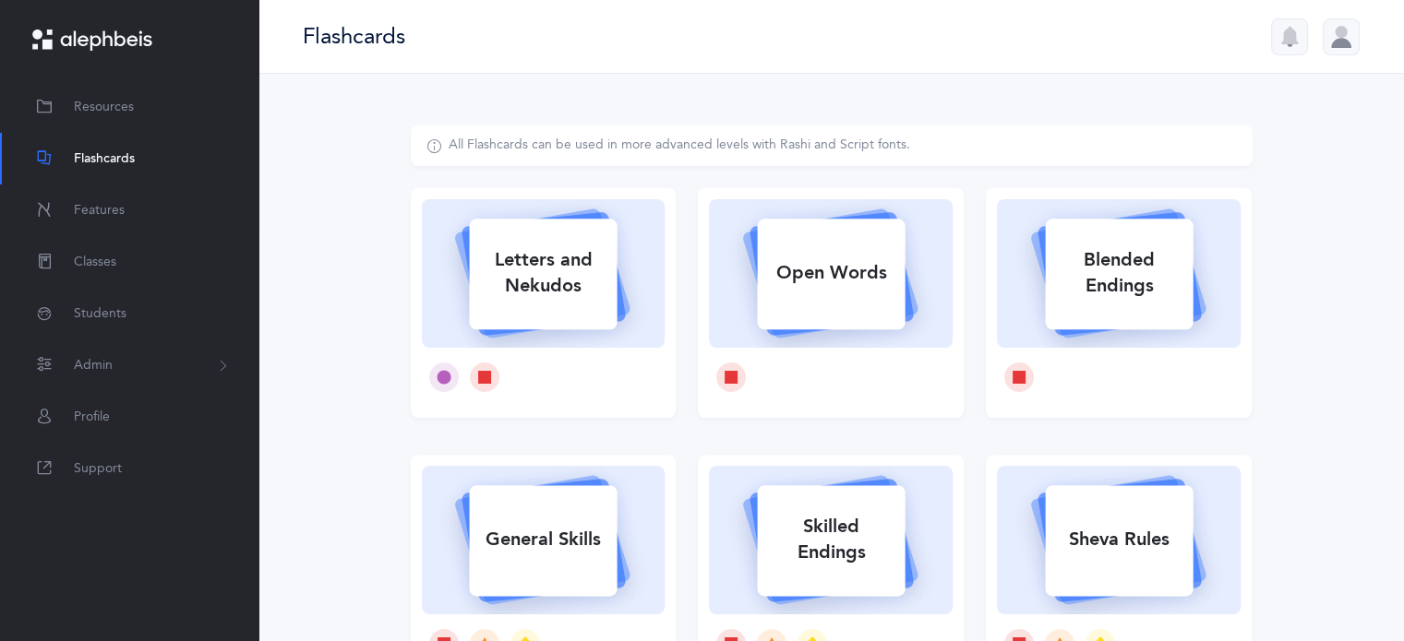
click at [565, 284] on div "Letters and Nekudos" at bounding box center [543, 273] width 148 height 74
select select "4"
select select "81"
select select "28"
select select "single"
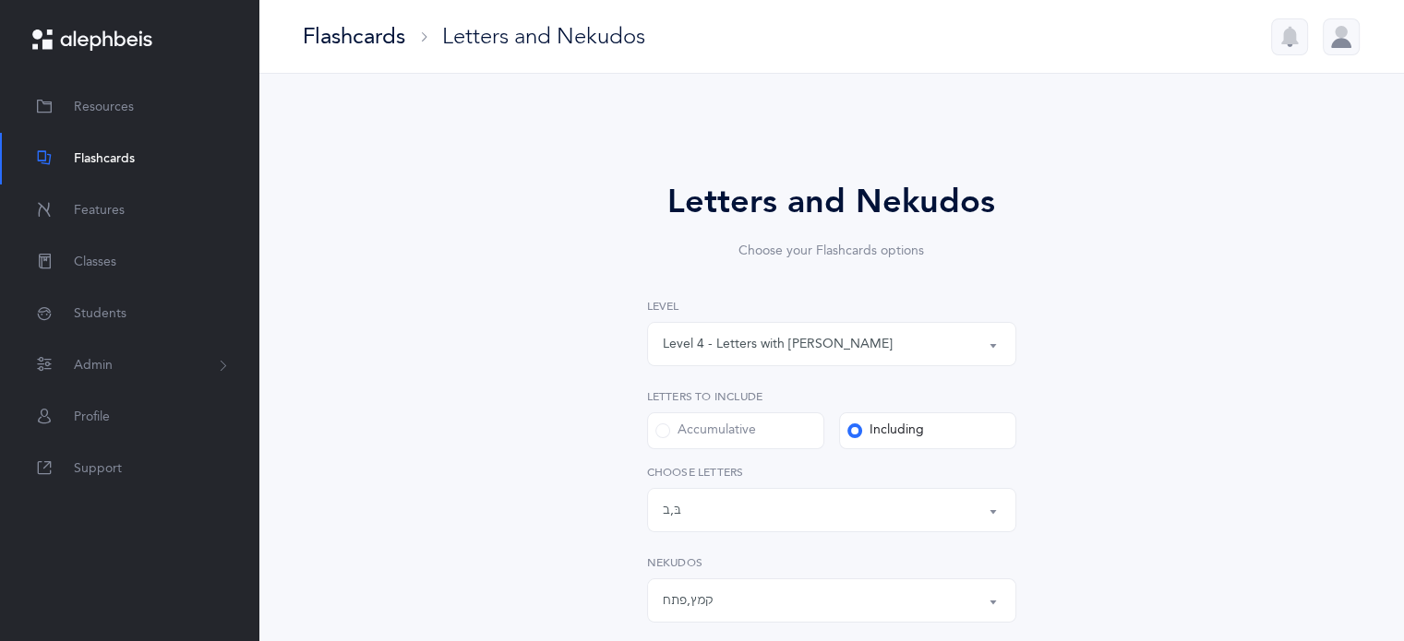
scroll to position [9, 0]
click at [104, 154] on span "Flashcards" at bounding box center [104, 159] width 61 height 19
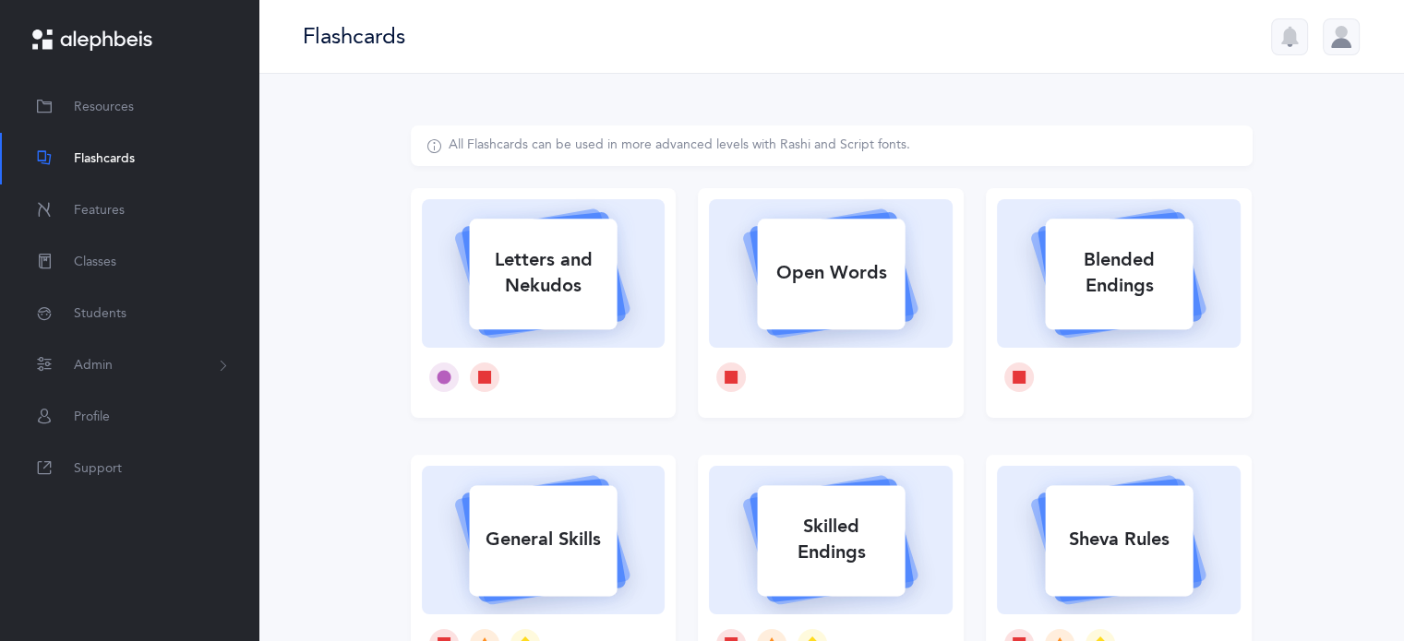
click at [540, 540] on div "General Skills" at bounding box center [543, 540] width 148 height 48
select select
select select "single"
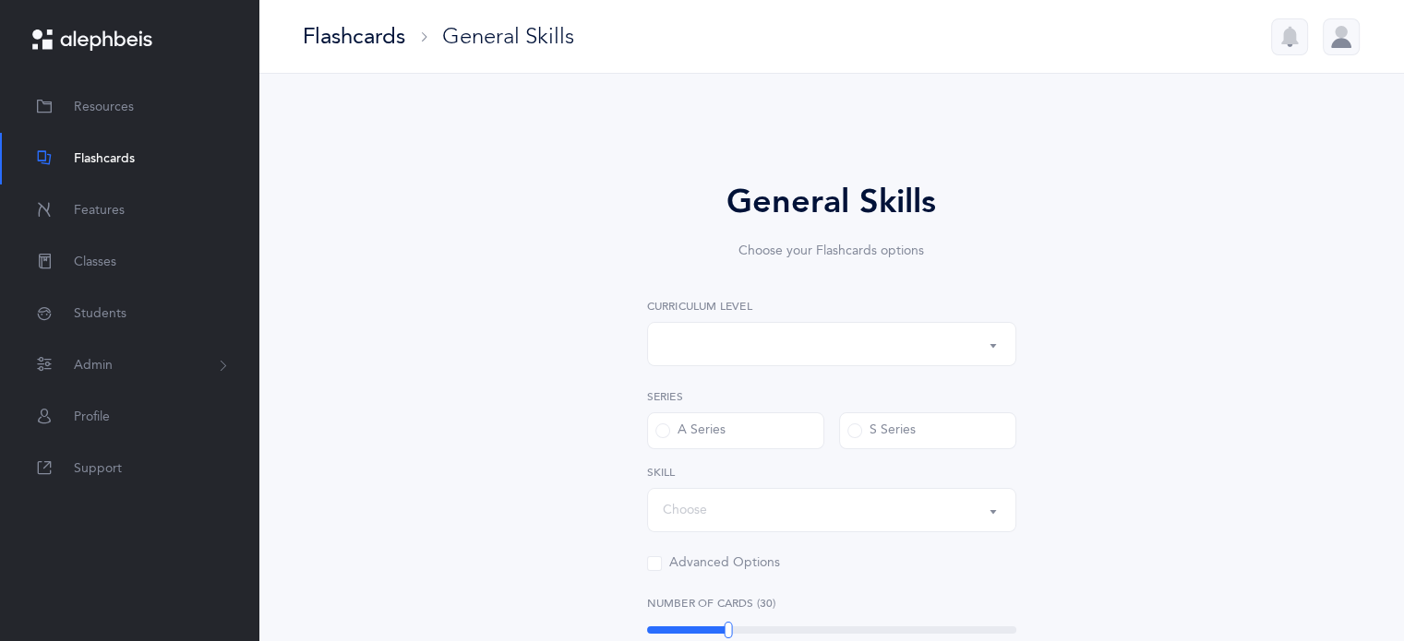
select select "1"
select select "Silent Letters"
select select
click at [823, 350] on div "Kriah Red Level" at bounding box center [832, 344] width 338 height 31
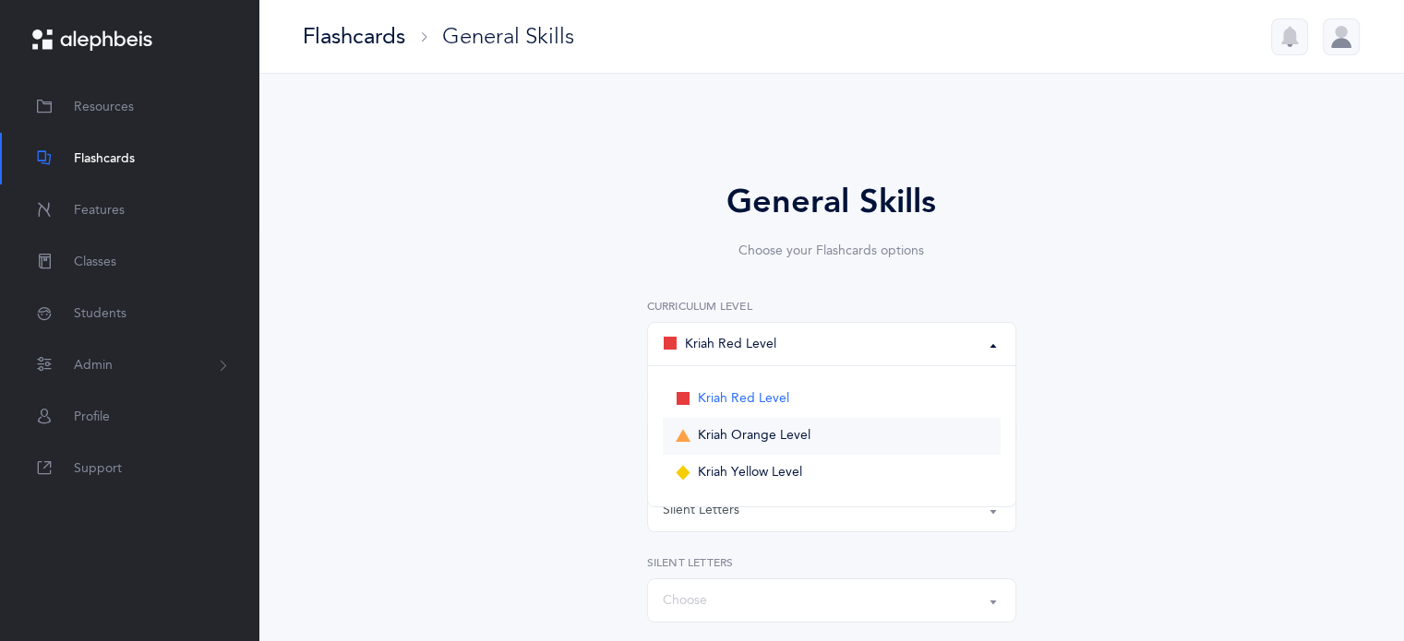
click at [774, 435] on span "Kriah Orange Level" at bounding box center [754, 436] width 113 height 17
select select "2"
click at [856, 433] on span at bounding box center [854, 431] width 15 height 15
click at [0, 0] on input "S Series" at bounding box center [0, 0] width 0 height 0
click at [839, 512] on div "Silent Letters" at bounding box center [832, 510] width 338 height 31
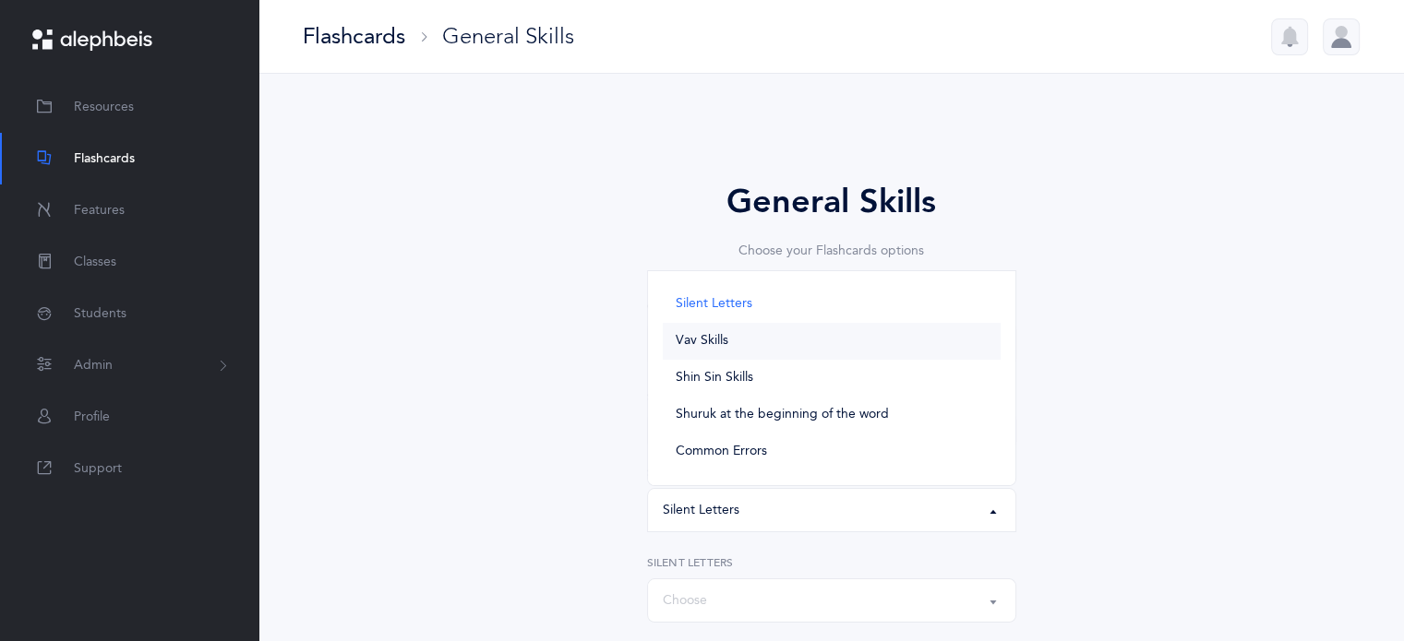
click at [704, 339] on span "Vav Skills" at bounding box center [702, 341] width 53 height 17
select select "Vav Skills"
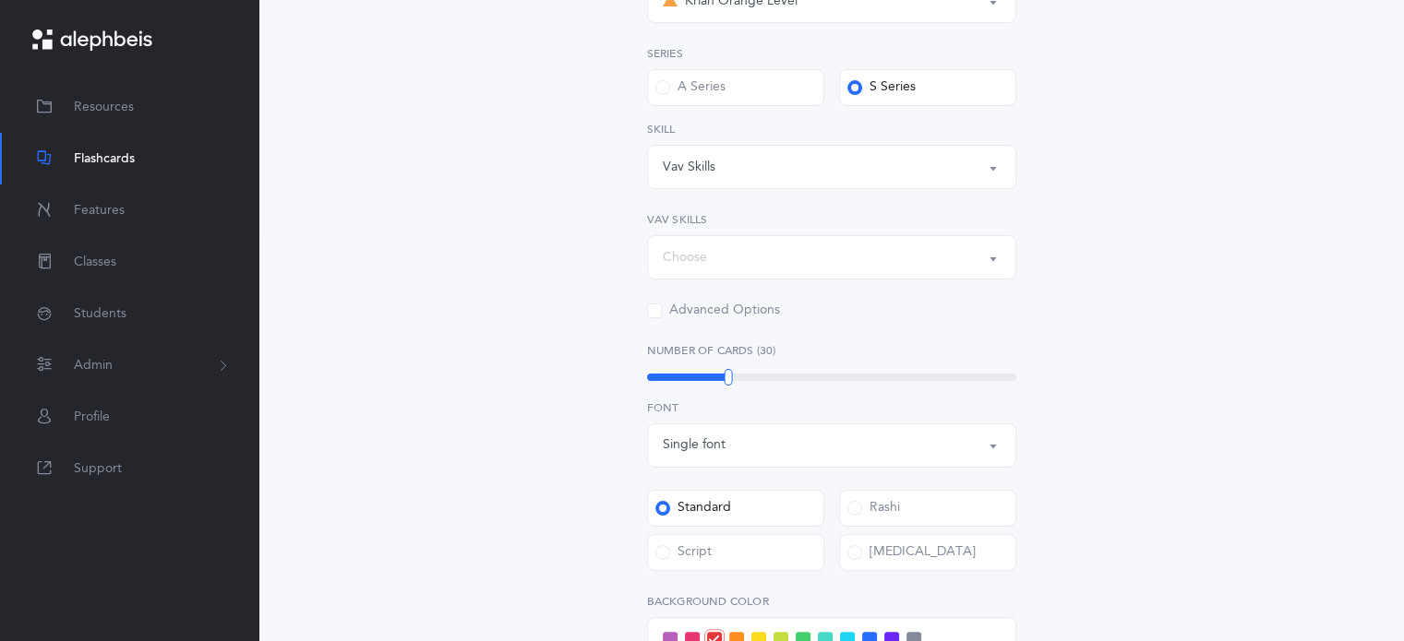
scroll to position [364, 0]
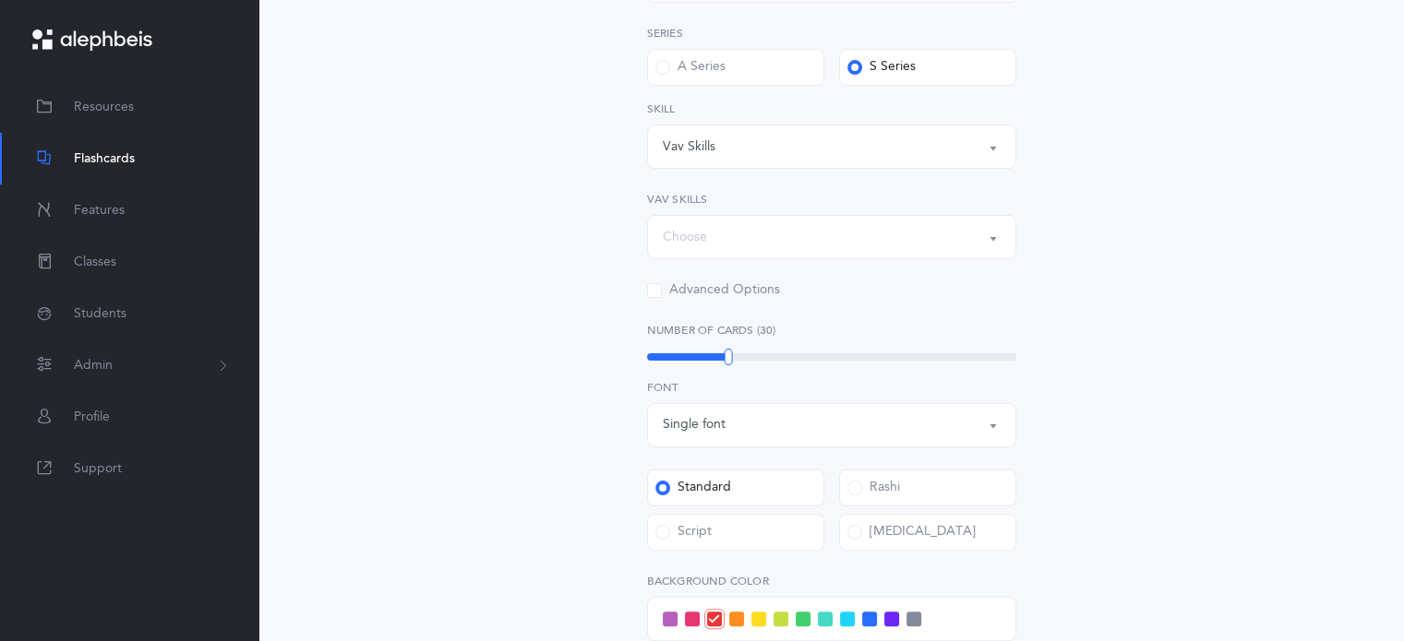
click at [935, 240] on div "Choose" at bounding box center [832, 237] width 338 height 31
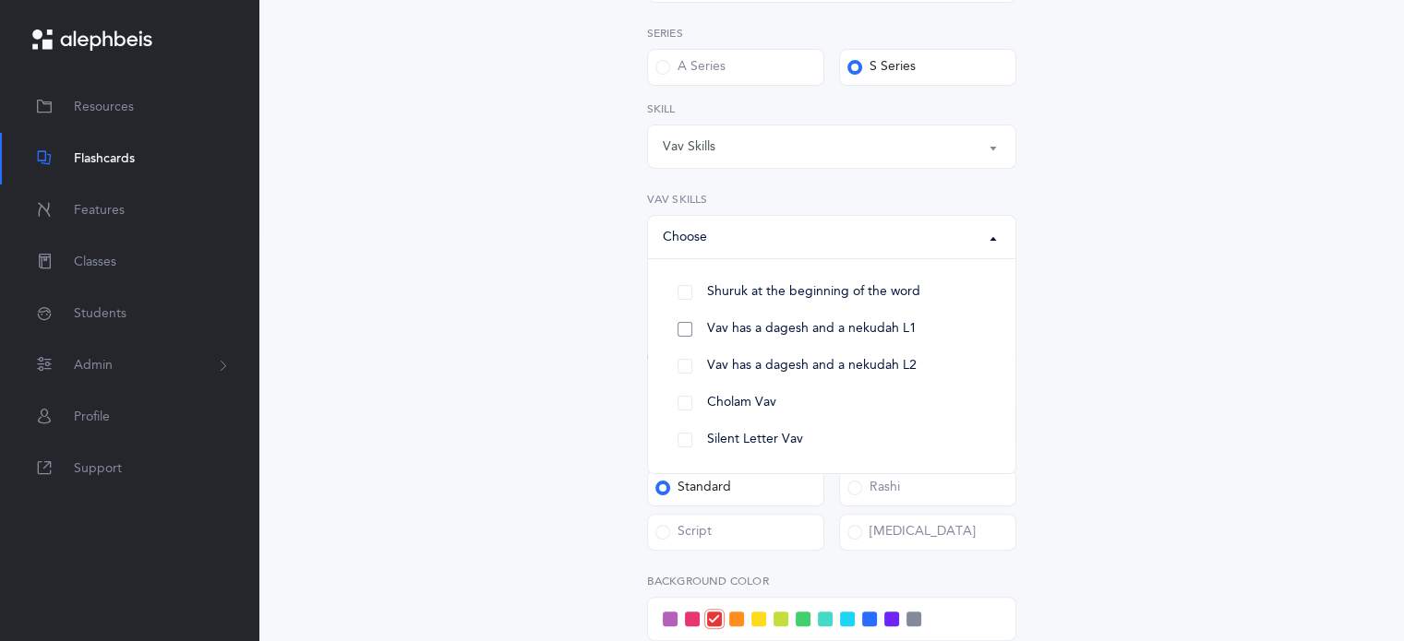
click at [675, 334] on link "Vav has a dagesh and a nekudah L1" at bounding box center [832, 329] width 338 height 37
select select "26"
click at [681, 367] on link "Vav has a dagesh and a nekudah L2" at bounding box center [832, 366] width 338 height 37
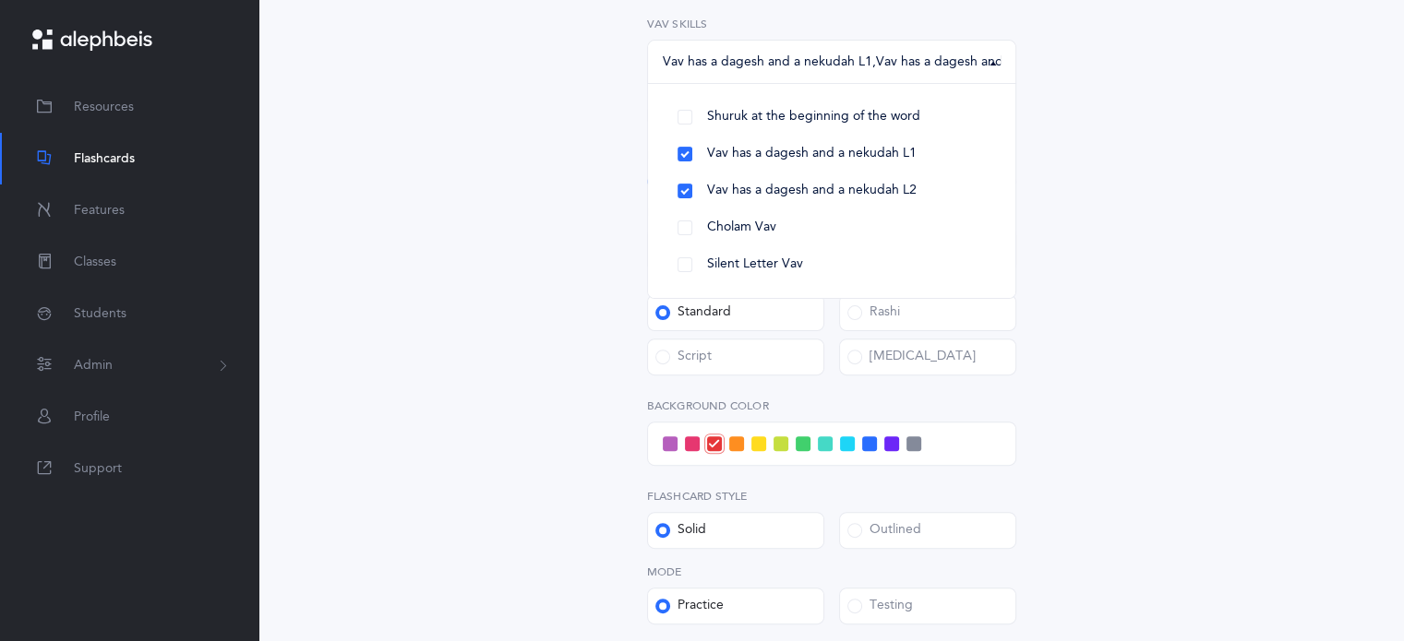
scroll to position [545, 0]
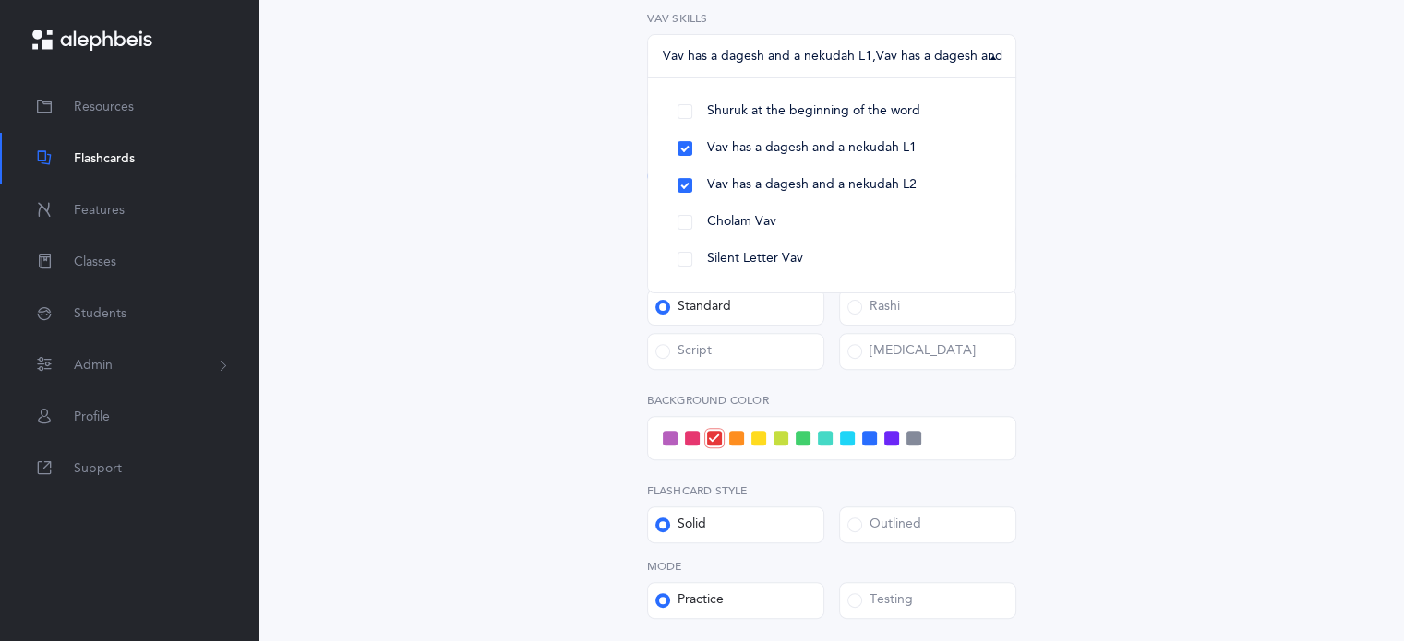
click at [853, 359] on div "Dyslexia" at bounding box center [911, 351] width 128 height 18
click at [0, 0] on input "Dyslexia" at bounding box center [0, 0] width 0 height 0
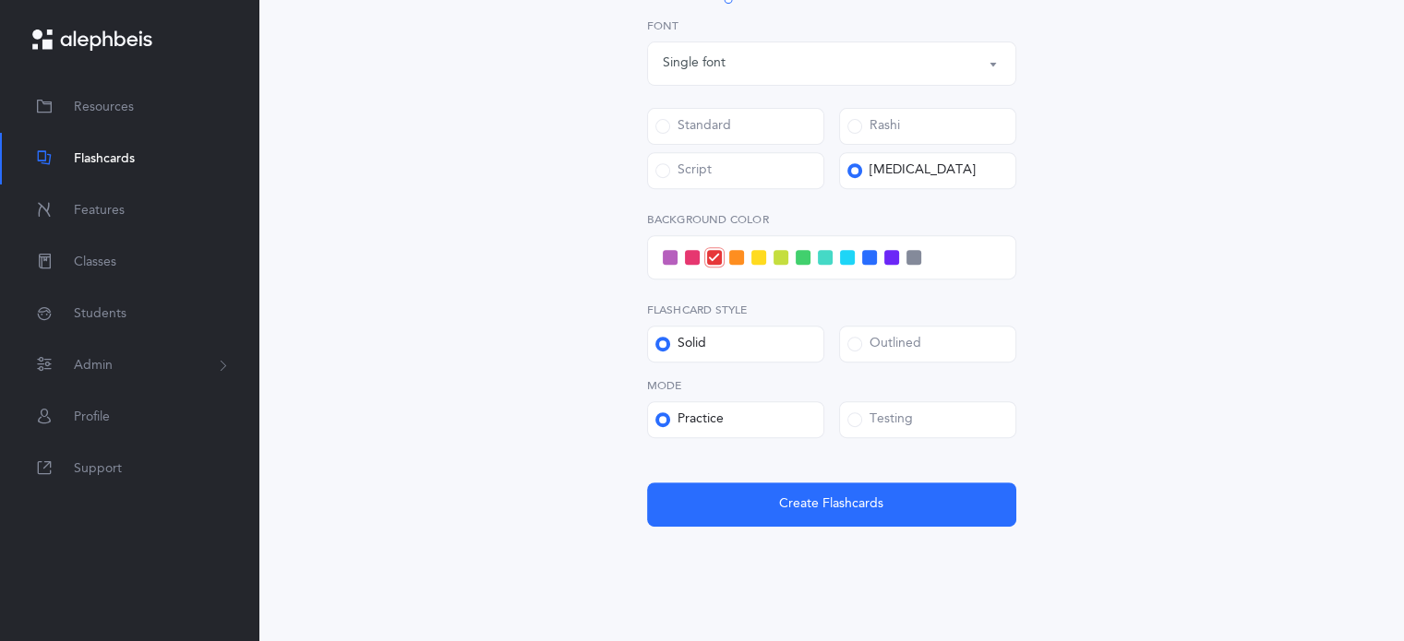
scroll to position [750, 0]
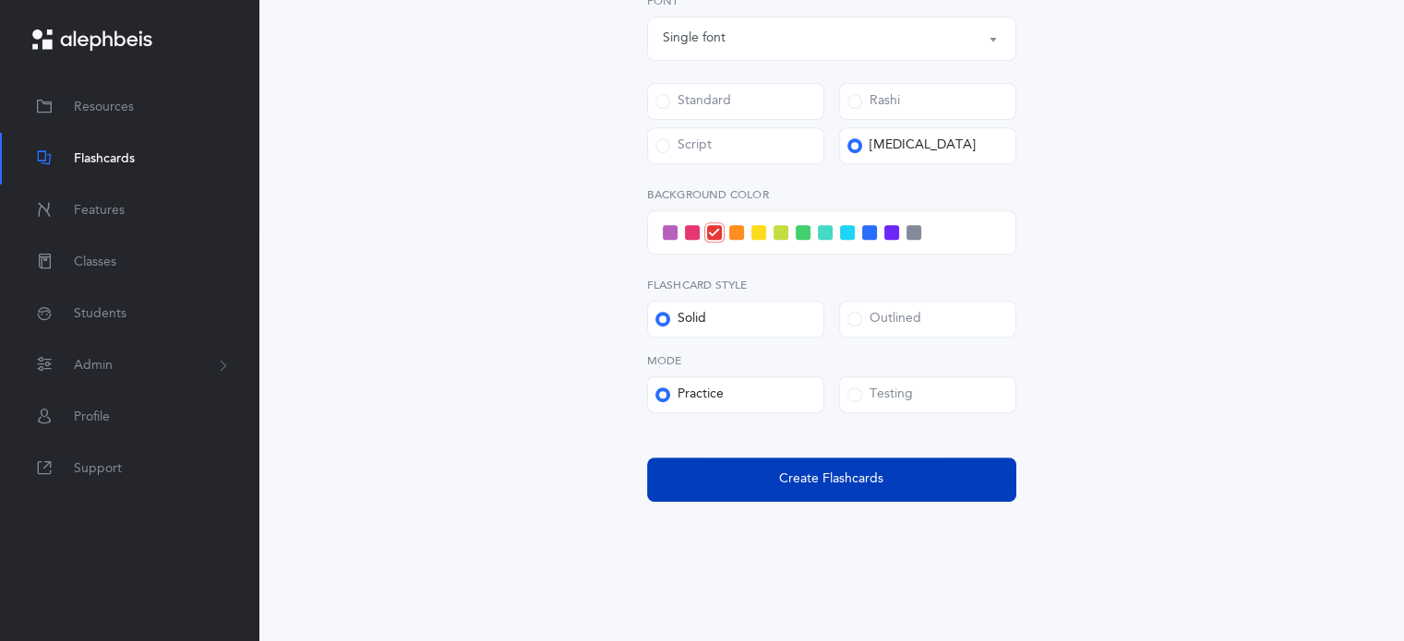
click at [908, 497] on button "Create Flashcards" at bounding box center [831, 480] width 369 height 44
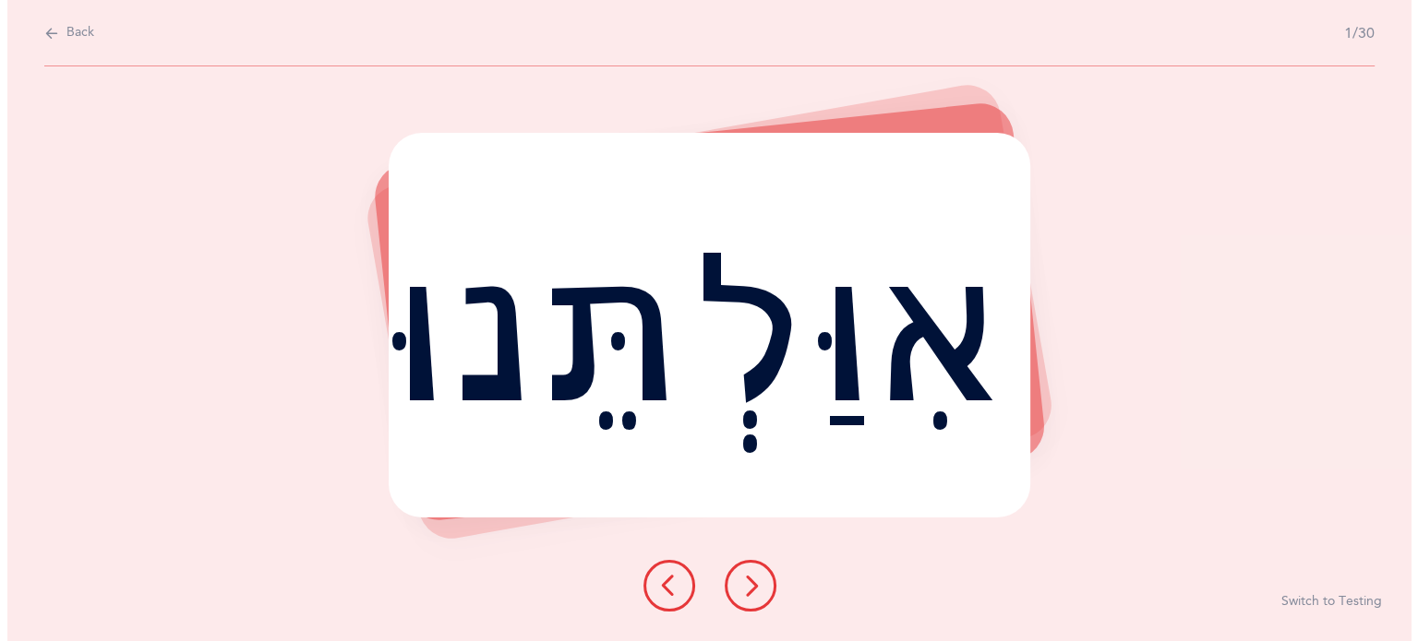
scroll to position [0, 0]
click at [748, 586] on icon at bounding box center [749, 586] width 22 height 22
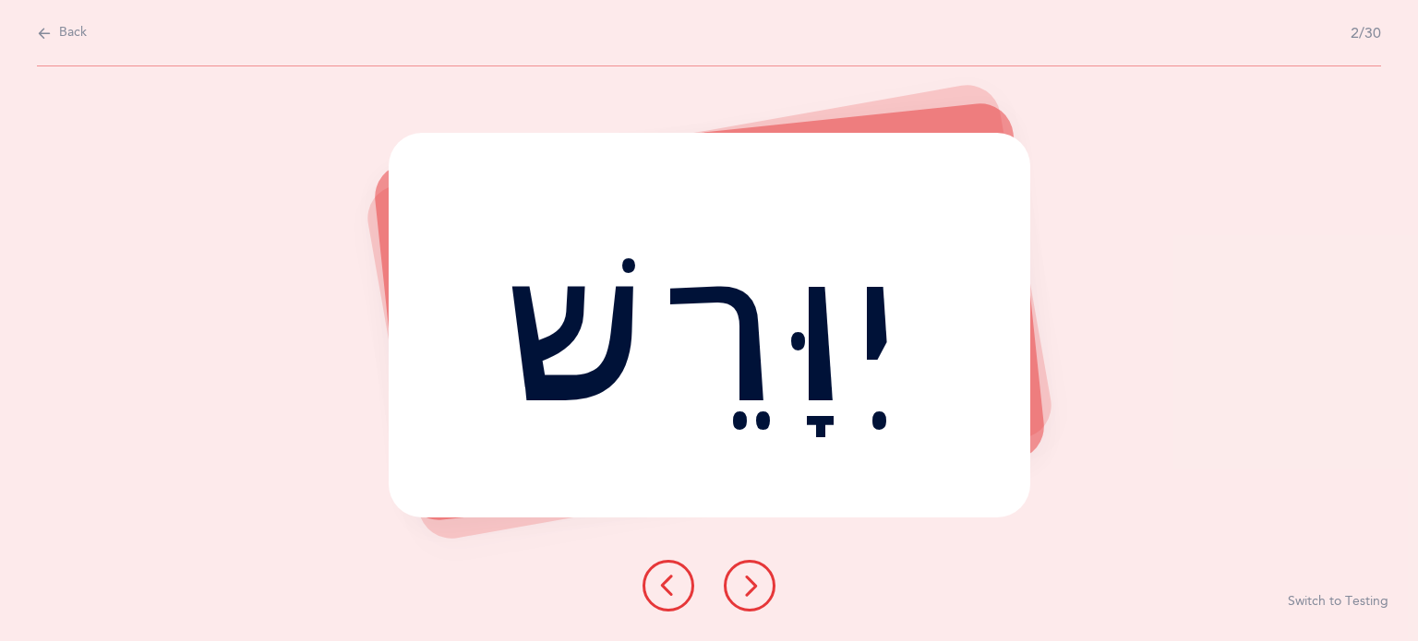
click at [748, 586] on icon at bounding box center [749, 586] width 22 height 22
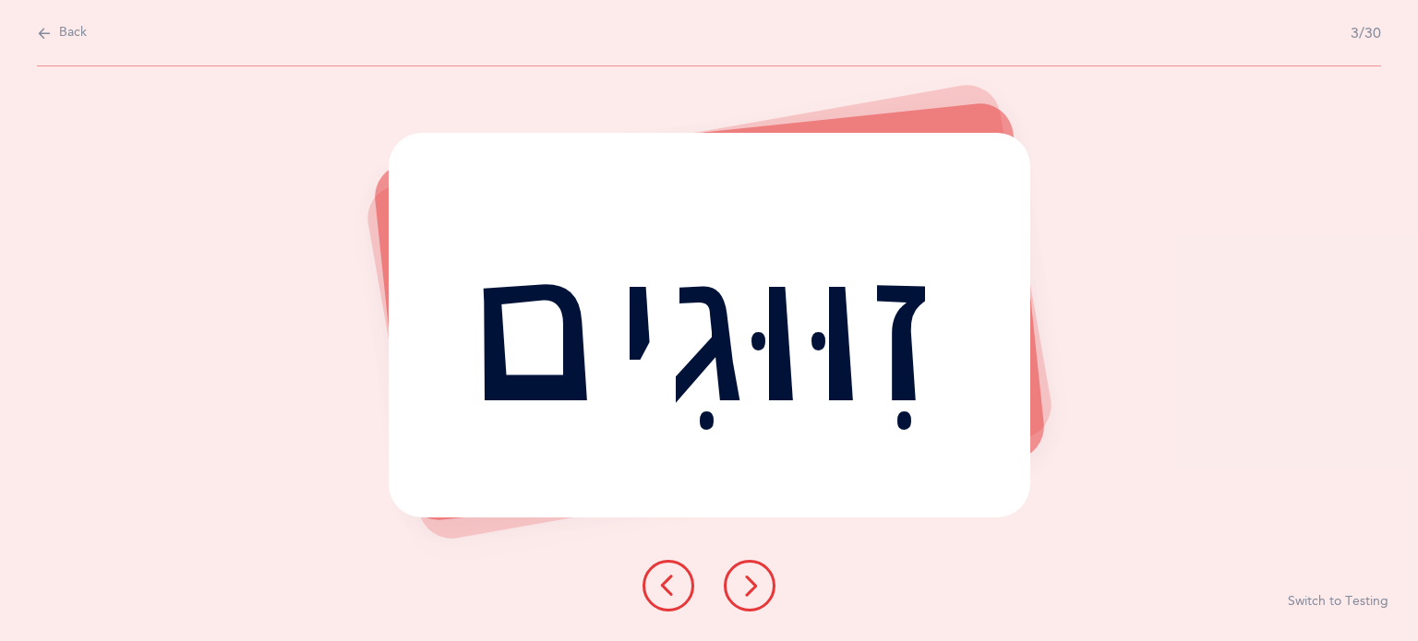
click at [748, 586] on icon at bounding box center [749, 586] width 22 height 22
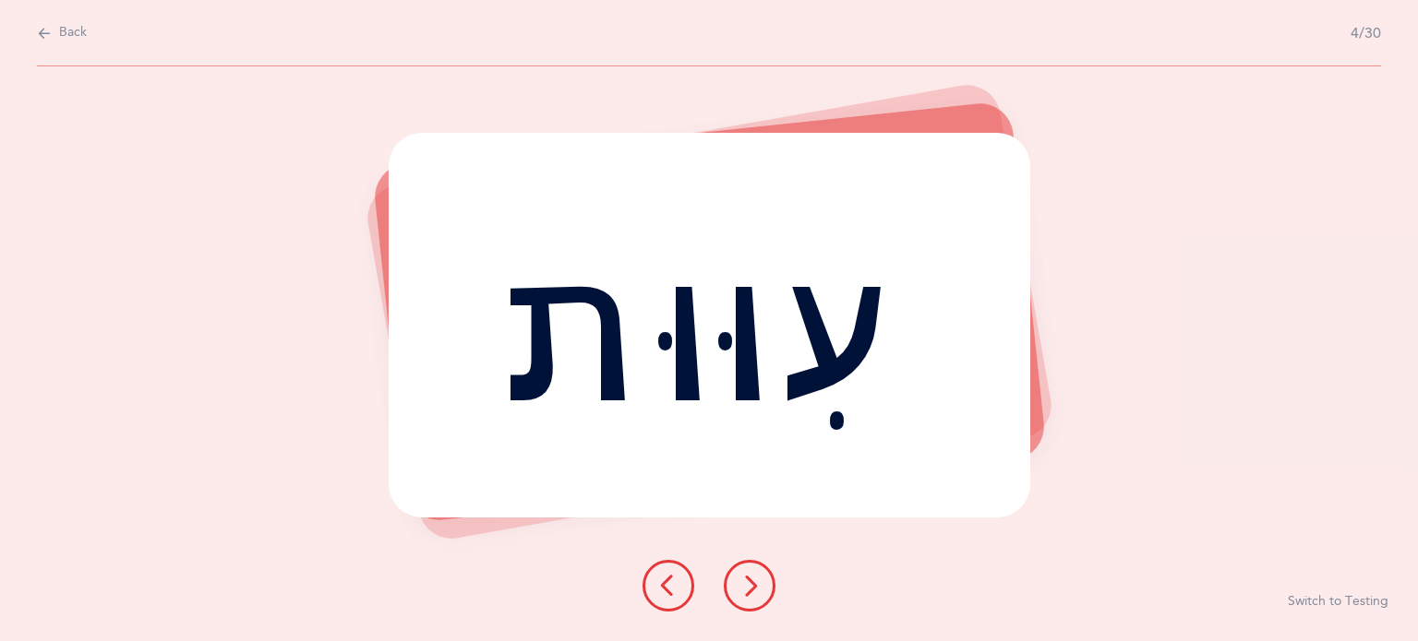
click at [748, 586] on icon at bounding box center [749, 586] width 22 height 22
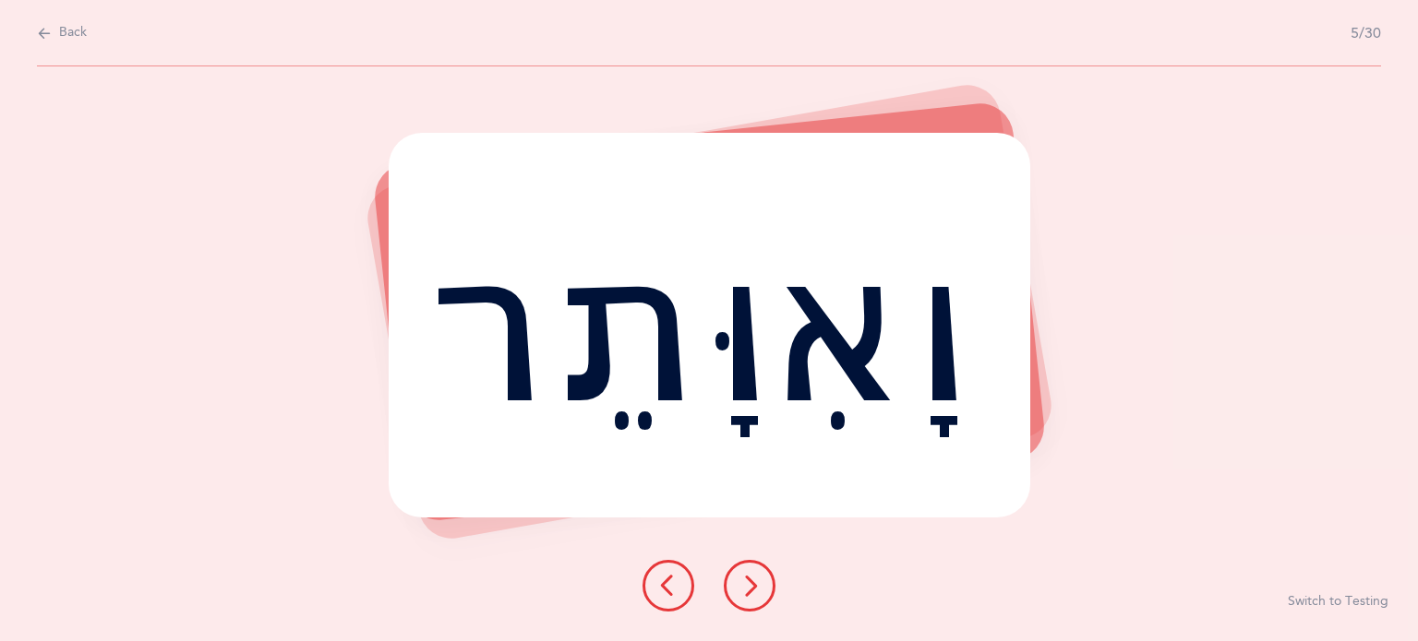
click at [748, 586] on icon at bounding box center [749, 586] width 22 height 22
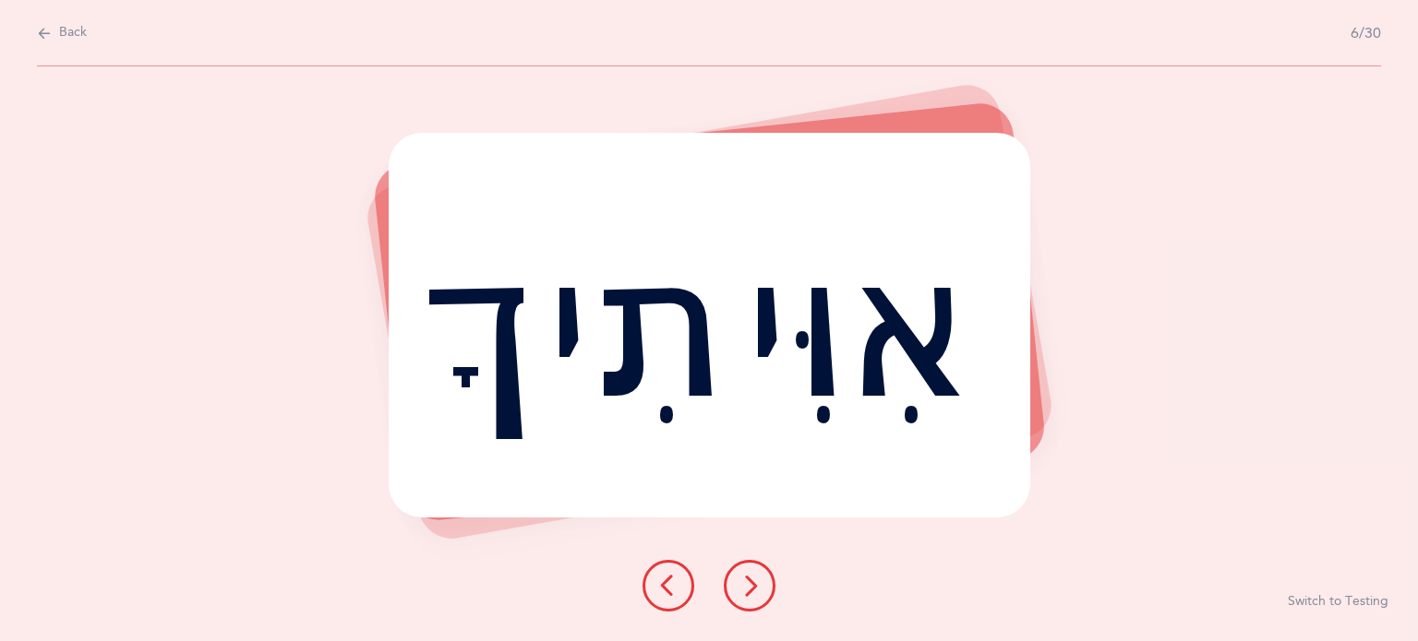
click at [1323, 605] on button "Switch to Testing" at bounding box center [1337, 602] width 101 height 18
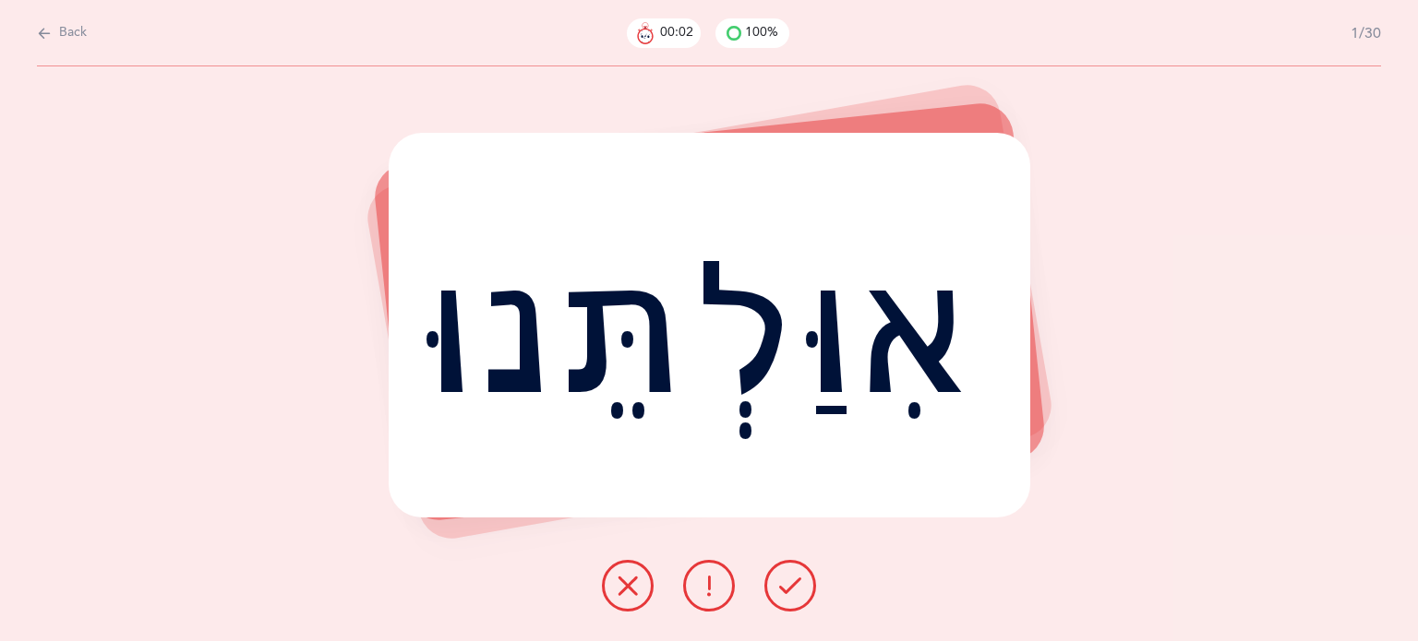
click at [790, 580] on icon at bounding box center [790, 586] width 22 height 22
